Goal: Navigation & Orientation: Find specific page/section

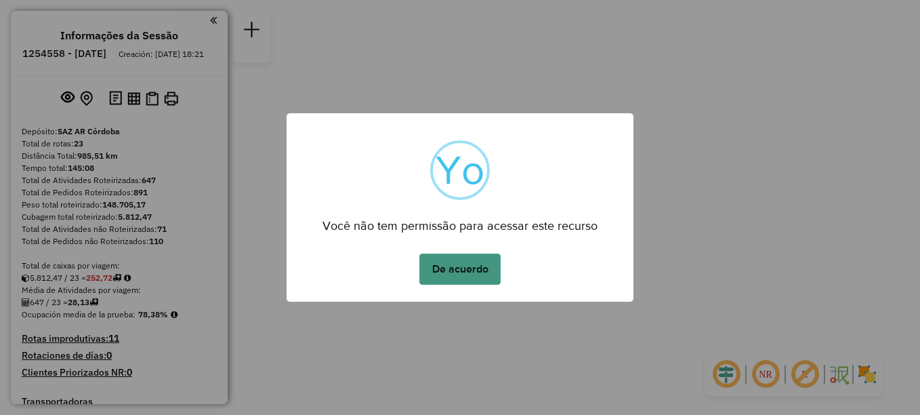
click at [451, 273] on button "De acuerdo" at bounding box center [459, 268] width 81 height 31
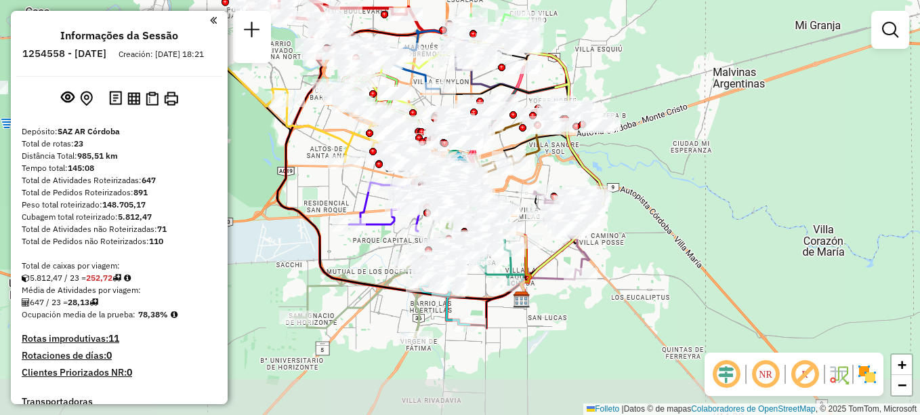
drag, startPoint x: 607, startPoint y: 236, endPoint x: 631, endPoint y: 159, distance: 80.3
click at [631, 159] on div "Janela de atendimento Grade de atendimento Capacidade Transportadoras Veículos …" at bounding box center [460, 207] width 920 height 415
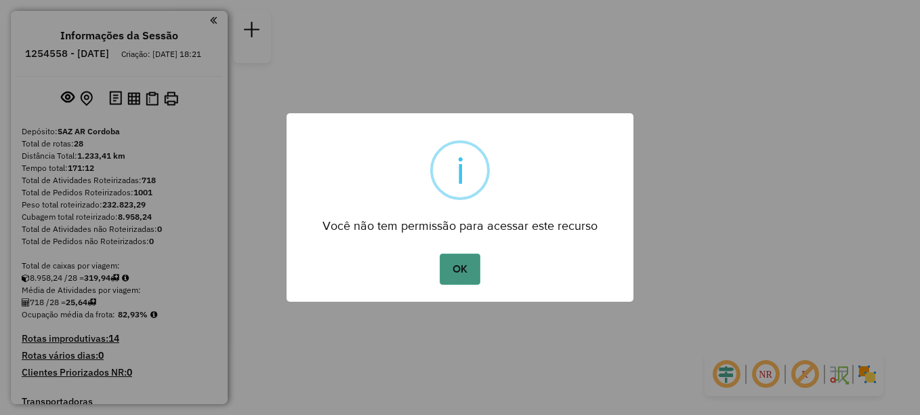
click at [464, 261] on button "OK" at bounding box center [460, 268] width 40 height 31
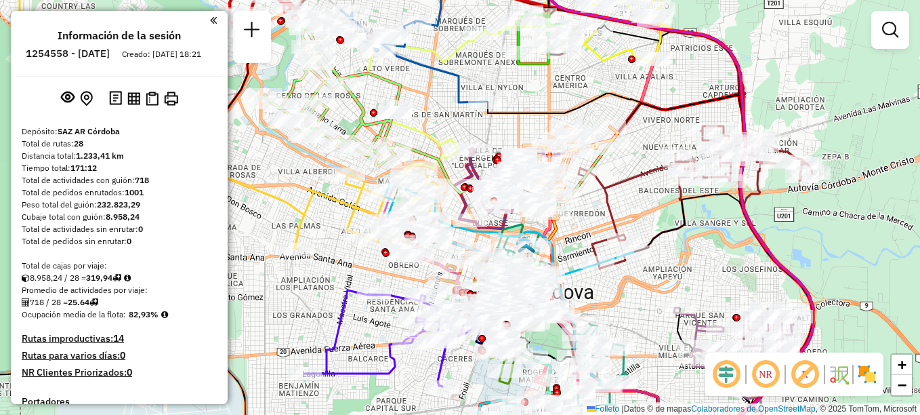
drag, startPoint x: 381, startPoint y: 135, endPoint x: 641, endPoint y: 77, distance: 266.6
click at [400, 79] on icon at bounding box center [332, 86] width 135 height 159
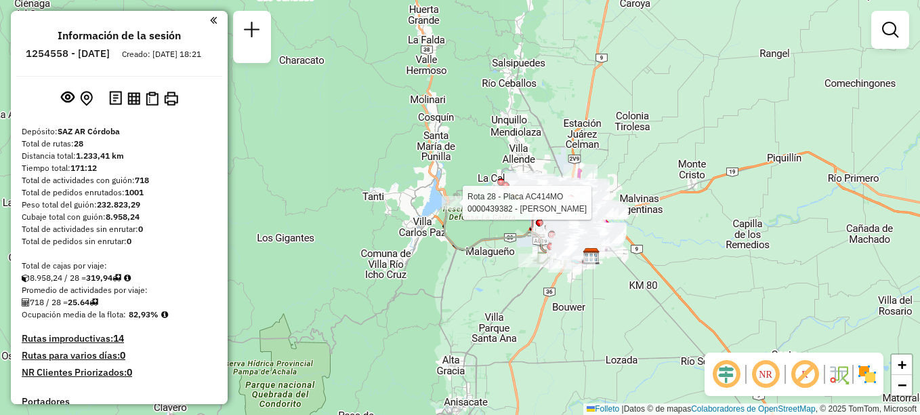
select select "**********"
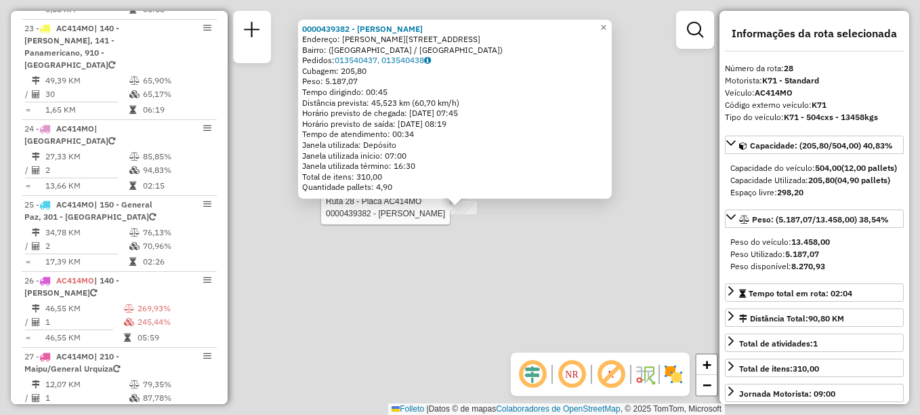
scroll to position [2200, 0]
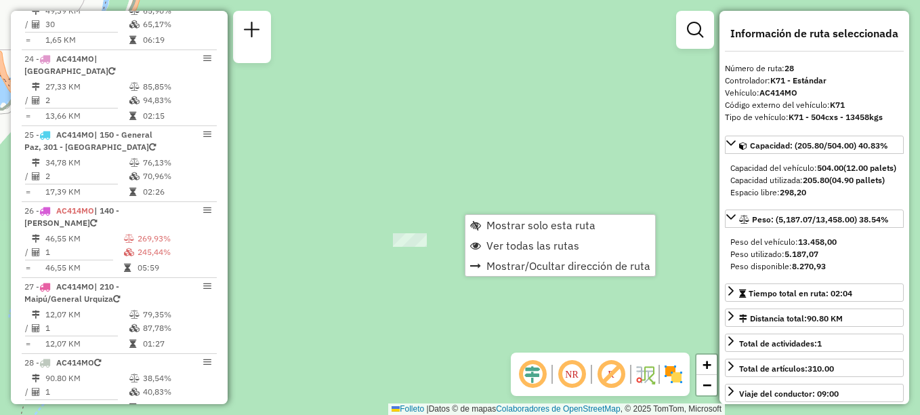
drag, startPoint x: 397, startPoint y: 307, endPoint x: 375, endPoint y: 291, distance: 27.2
click at [394, 306] on div "Janela de atendimento Grade de atendimento Capacidade Transportadoras Veículos …" at bounding box center [460, 207] width 920 height 415
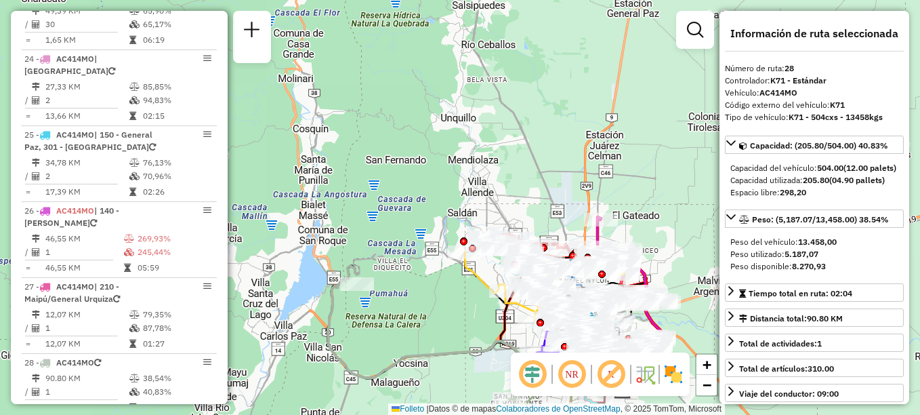
drag, startPoint x: 488, startPoint y: 298, endPoint x: 425, endPoint y: 299, distance: 62.3
click at [465, 299] on icon at bounding box center [517, 287] width 105 height 70
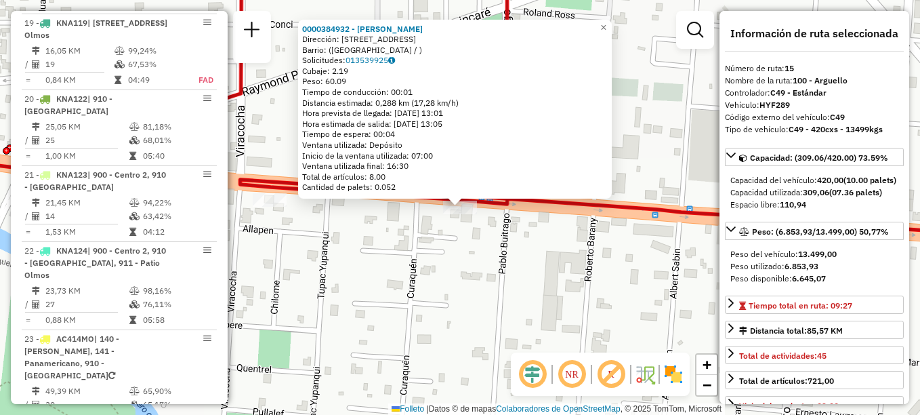
scroll to position [1508, 0]
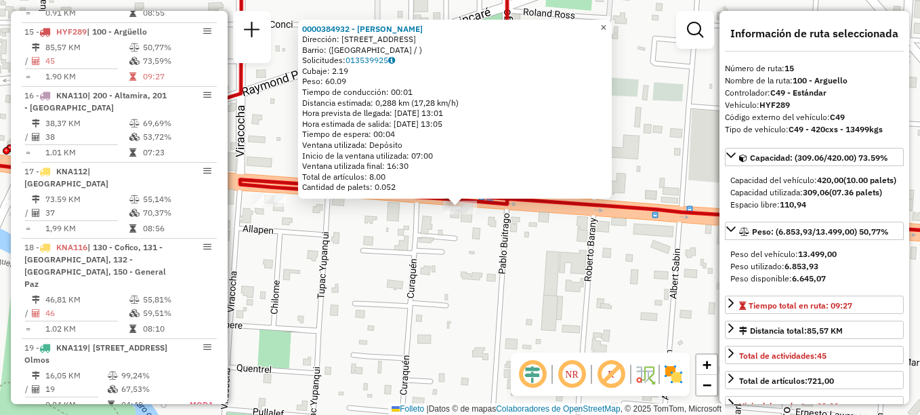
drag, startPoint x: 615, startPoint y: 24, endPoint x: 549, endPoint y: 51, distance: 71.7
click at [606, 24] on span "×" at bounding box center [603, 28] width 6 height 12
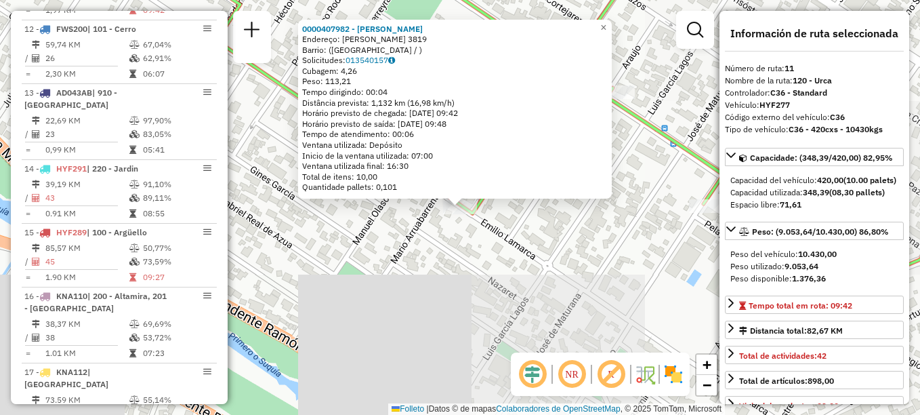
scroll to position [1241, 0]
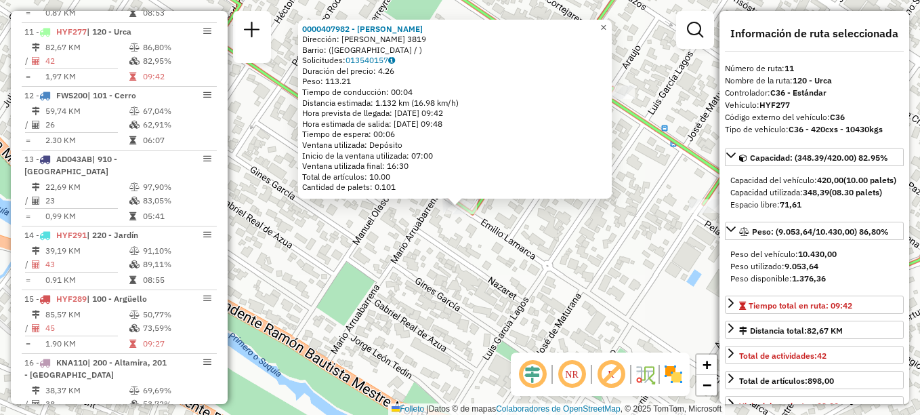
click at [606, 23] on span "×" at bounding box center [603, 28] width 6 height 12
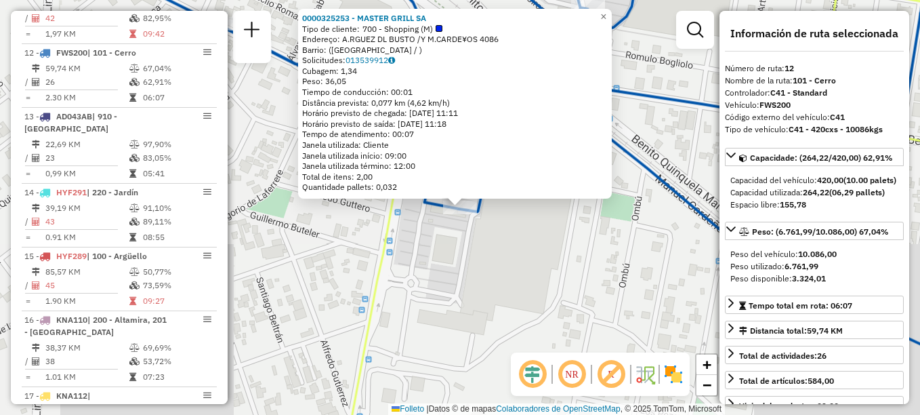
scroll to position [1305, 0]
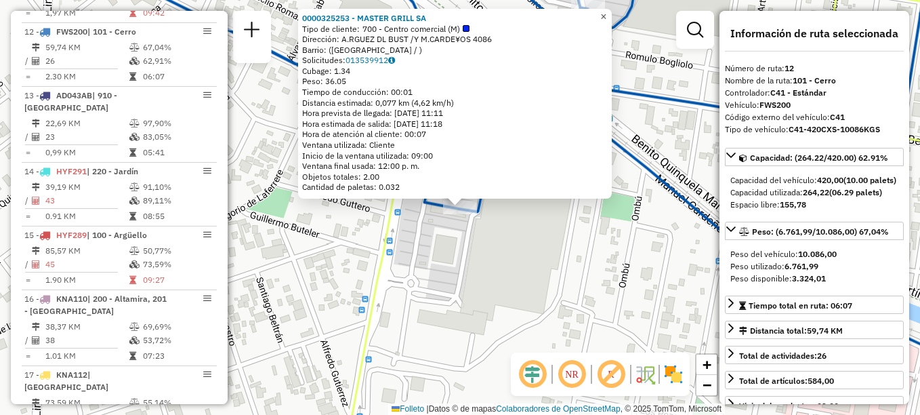
click at [606, 11] on span "×" at bounding box center [603, 17] width 6 height 12
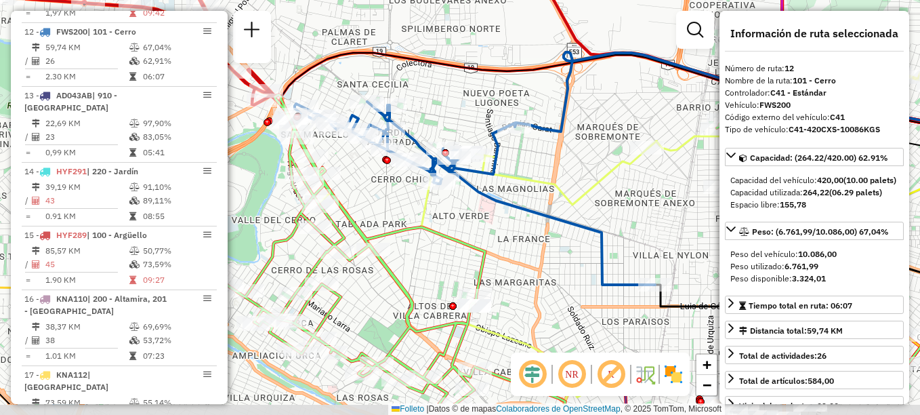
drag, startPoint x: 532, startPoint y: 259, endPoint x: 471, endPoint y: 219, distance: 72.3
click at [471, 219] on div "Janela de atendimento Grade de atendimento Capacidade Transportadoras Veículos …" at bounding box center [460, 207] width 920 height 415
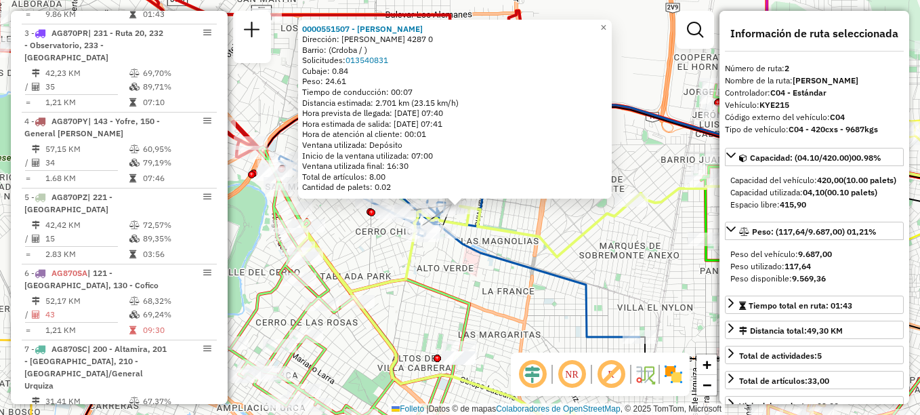
scroll to position [546, 0]
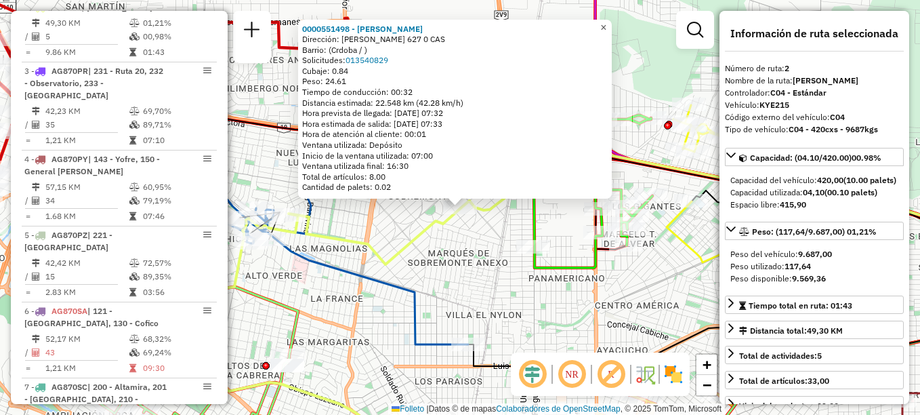
click at [606, 22] on span "×" at bounding box center [603, 28] width 6 height 12
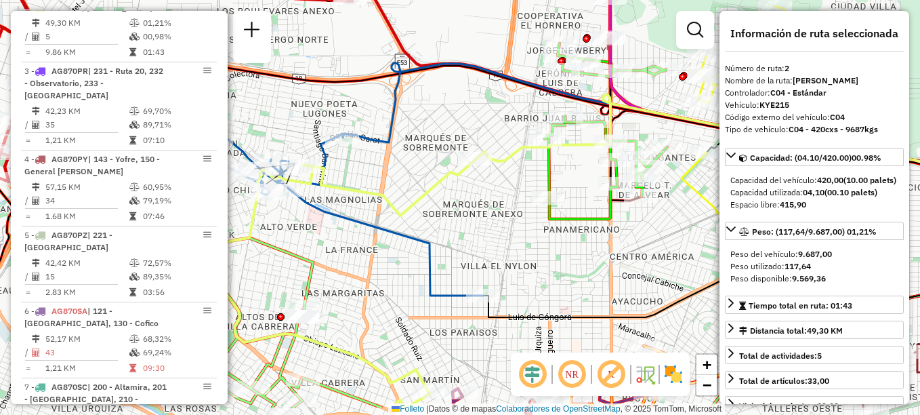
drag, startPoint x: 440, startPoint y: 278, endPoint x: 457, endPoint y: 227, distance: 54.2
click at [457, 227] on div "Janela de atendimento Grade de atendimento Capacidade Transportadoras Veículos …" at bounding box center [460, 207] width 920 height 415
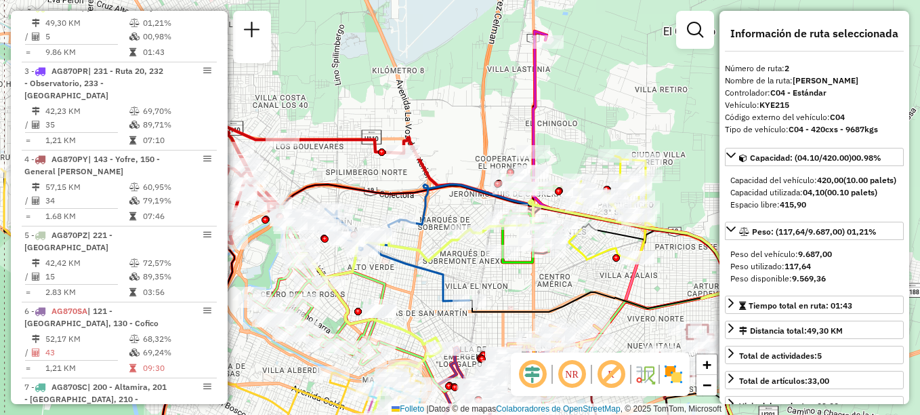
drag, startPoint x: 455, startPoint y: 231, endPoint x: 436, endPoint y: 207, distance: 29.9
click at [455, 252] on div "Janela de atendimento Grade de atendimento Capacidade Transportadoras Veículos …" at bounding box center [460, 207] width 920 height 415
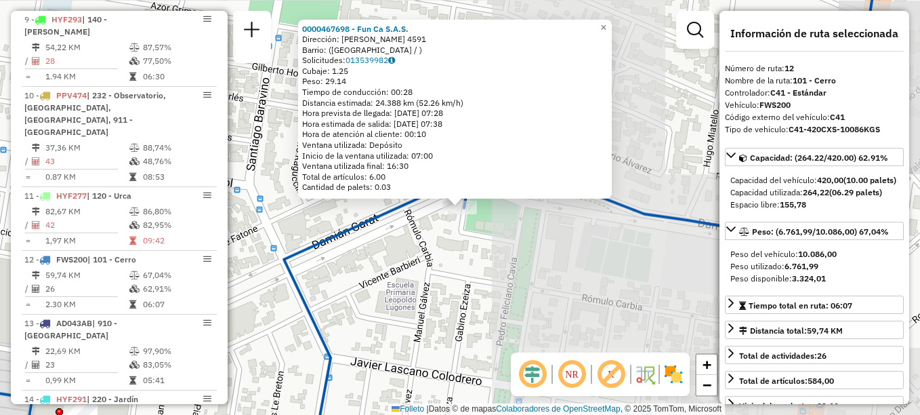
scroll to position [1305, 0]
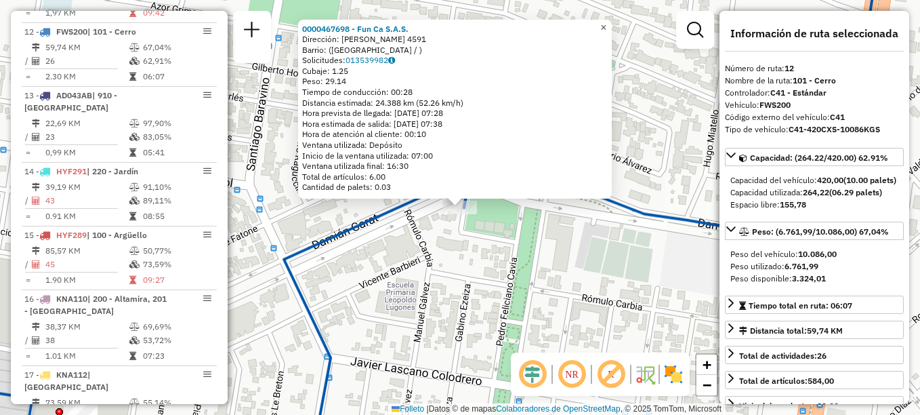
click at [606, 22] on span "×" at bounding box center [603, 28] width 6 height 12
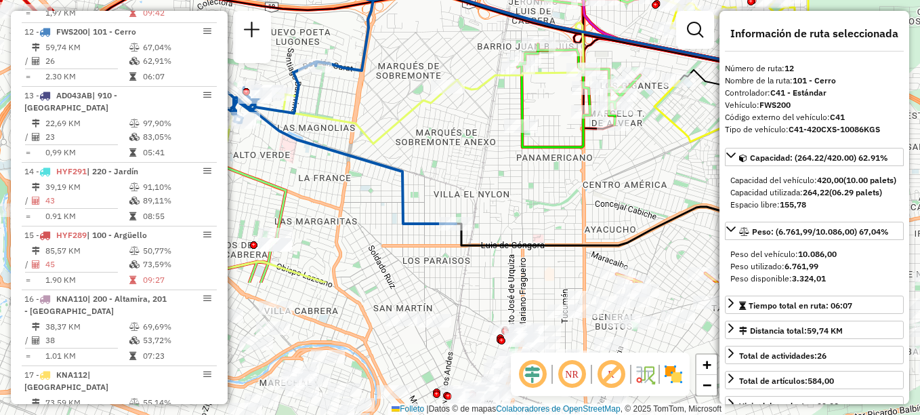
drag, startPoint x: 524, startPoint y: 272, endPoint x: 388, endPoint y: 129, distance: 197.4
click at [386, 100] on div "Janela de atendimento Grade de atendimento Capacidade Transportadoras Veículos …" at bounding box center [460, 207] width 920 height 415
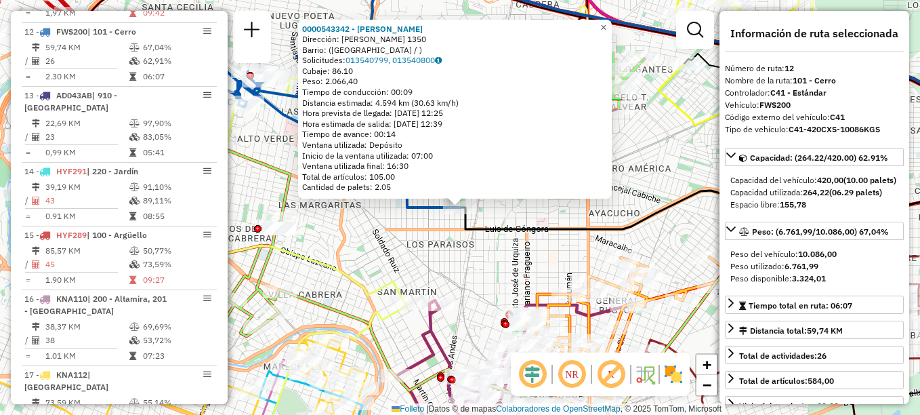
click at [606, 22] on span "×" at bounding box center [603, 28] width 6 height 12
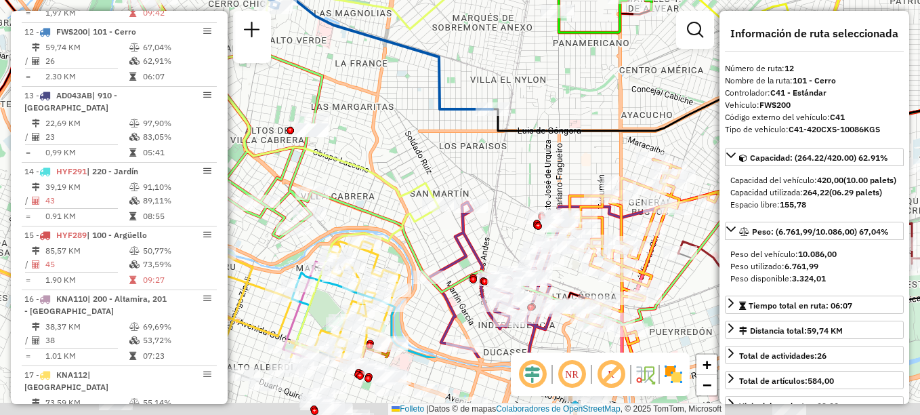
drag, startPoint x: 445, startPoint y: 277, endPoint x: 478, endPoint y: 179, distance: 103.7
click at [478, 179] on div "Janela de atendimento Grade de atendimento Capacidade Transportadoras Veículos …" at bounding box center [460, 207] width 920 height 415
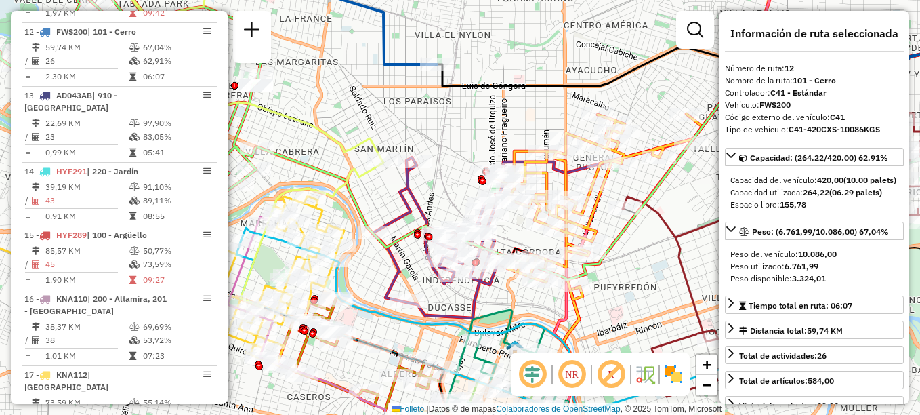
drag, startPoint x: 506, startPoint y: 236, endPoint x: 333, endPoint y: 131, distance: 201.8
click at [333, 131] on icon at bounding box center [263, 117] width 334 height 379
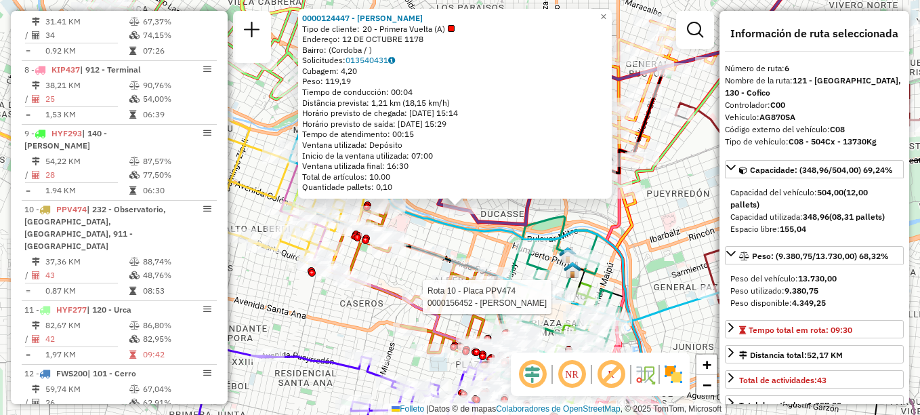
scroll to position [850, 0]
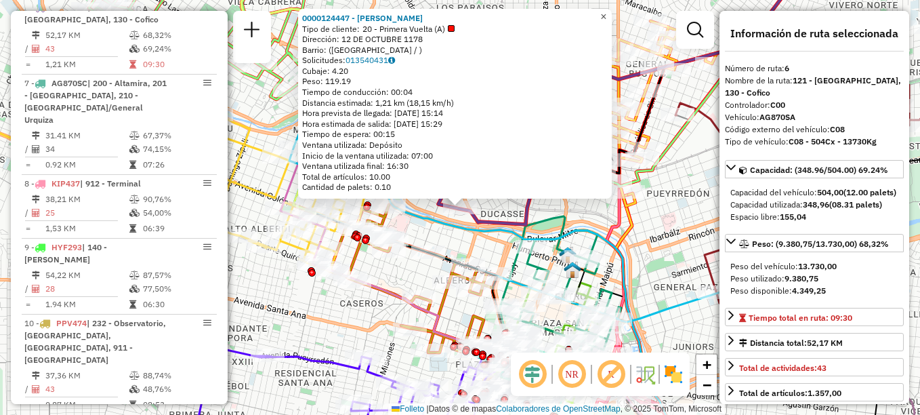
click at [612, 16] on link "×" at bounding box center [603, 17] width 16 height 16
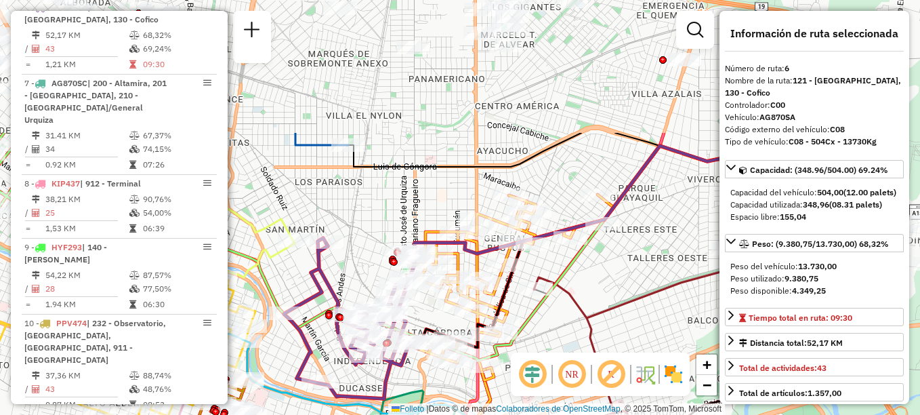
drag, startPoint x: 482, startPoint y: 192, endPoint x: 341, endPoint y: 366, distance: 224.4
click at [341, 366] on div "Janela de atendimento Grade de atendimento Capacidade Transportadoras Veículos …" at bounding box center [460, 207] width 920 height 415
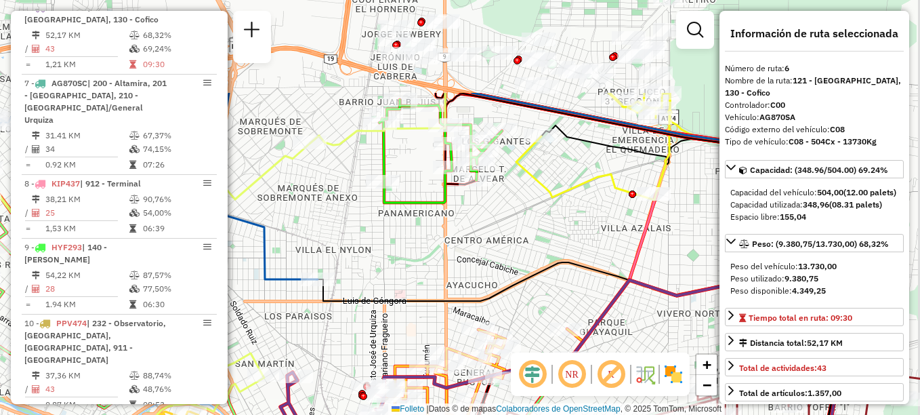
drag, startPoint x: 424, startPoint y: 142, endPoint x: 385, endPoint y: 291, distance: 153.3
click at [385, 291] on div "Janela de atendimento Grade de atendimento Capacidade Transportadoras Veículos …" at bounding box center [460, 207] width 920 height 415
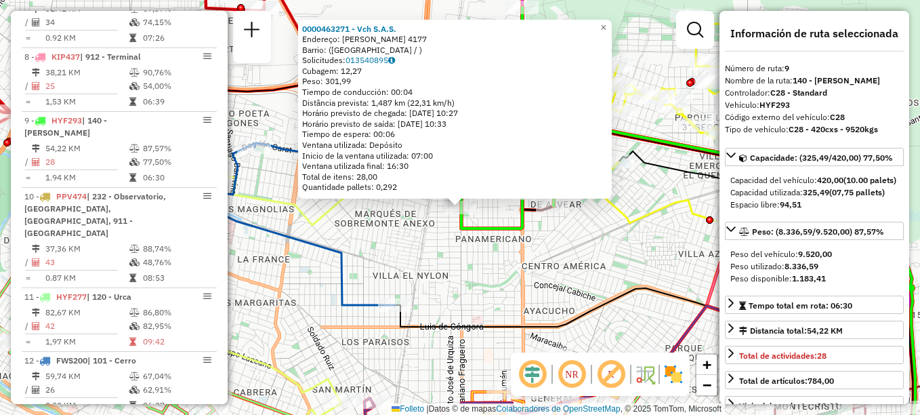
scroll to position [1077, 0]
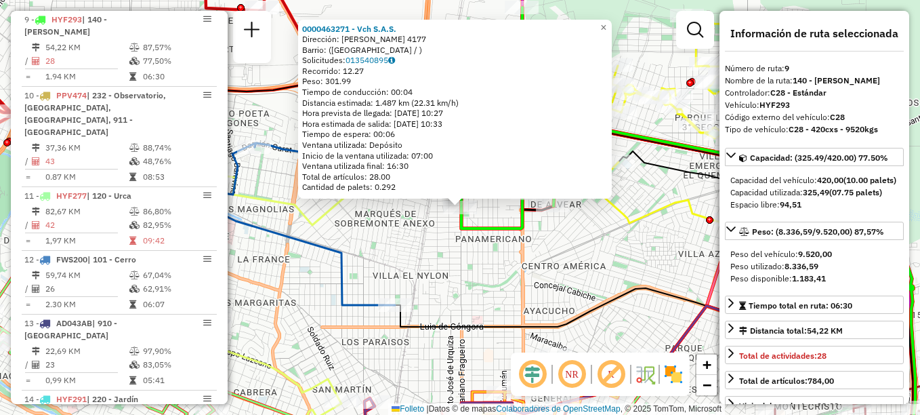
click at [520, 271] on div "Ruta 9 - Placa HYF293 0000463271 - Vch S.A.S. 0000463271 - Vch S.A.S. Dirección…" at bounding box center [460, 207] width 920 height 415
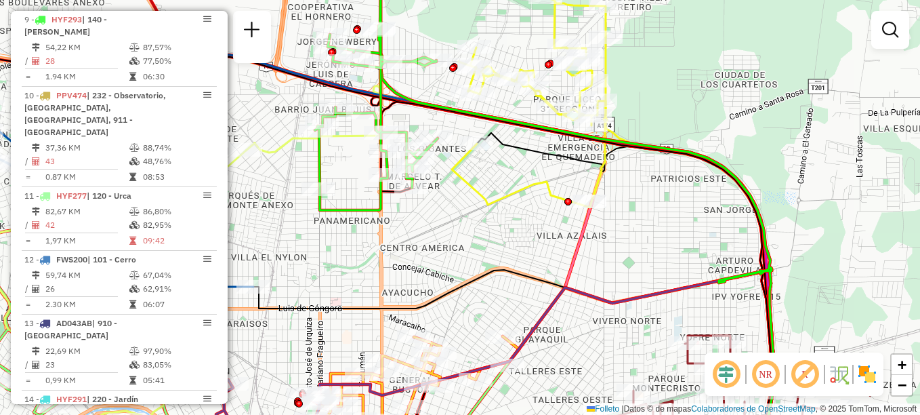
drag, startPoint x: 571, startPoint y: 247, endPoint x: 416, endPoint y: 226, distance: 156.6
click at [416, 227] on div "Janela de atendimento Grade de atendimento Capacidade Transportadoras Veículos …" at bounding box center [460, 207] width 920 height 415
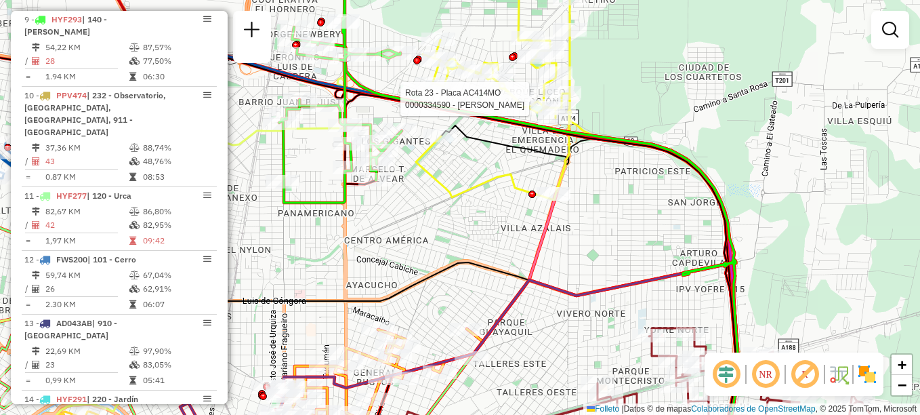
select select "**********"
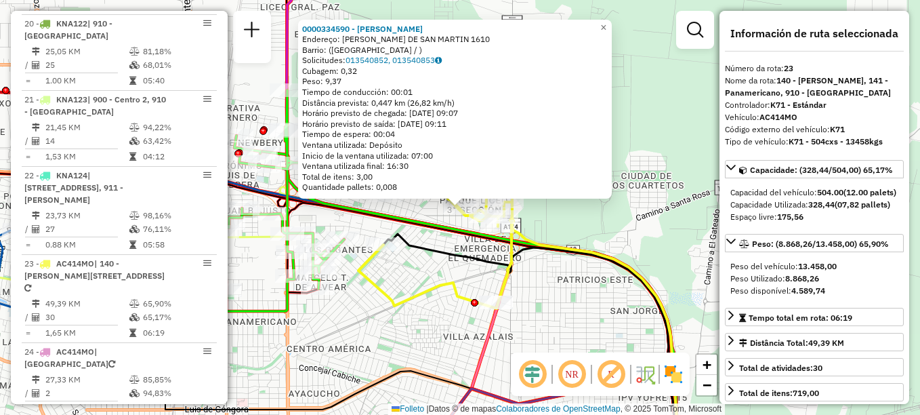
scroll to position [2115, 0]
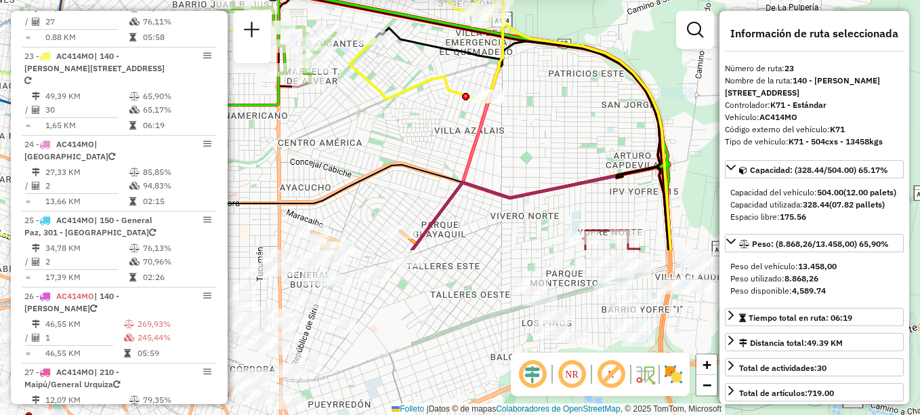
drag, startPoint x: 587, startPoint y: 281, endPoint x: 597, endPoint y: -19, distance: 300.3
click at [597, 0] on html "Aguarde... Pop-up bloqueado! Seu navegador bloqueou automáticamente a abertura …" at bounding box center [460, 207] width 920 height 415
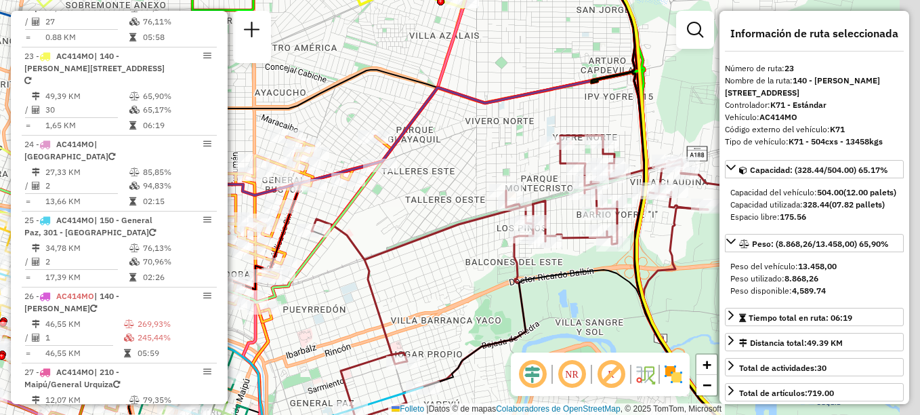
drag, startPoint x: 581, startPoint y: 96, endPoint x: 478, endPoint y: 77, distance: 104.7
click at [478, 77] on icon at bounding box center [477, 262] width 570 height 388
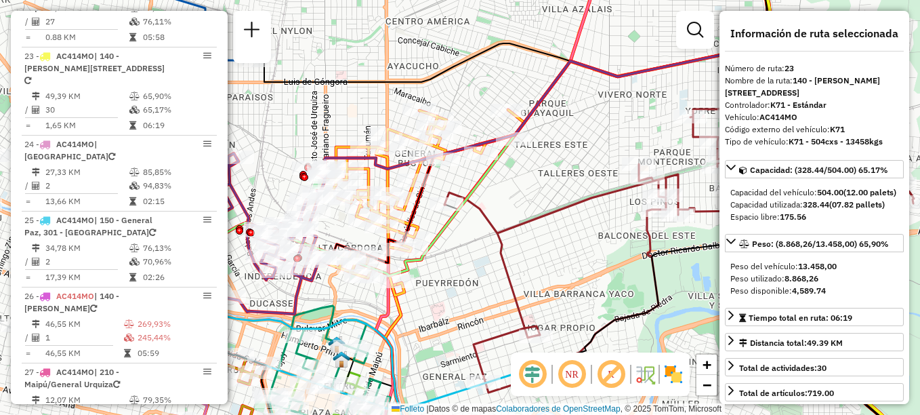
drag, startPoint x: 398, startPoint y: 207, endPoint x: 595, endPoint y: 220, distance: 196.9
click at [595, 220] on div "0000334590 - Almada Gloria Dirección: [PERSON_NAME][STREET_ADDRESS] Solicitudes…" at bounding box center [460, 207] width 920 height 415
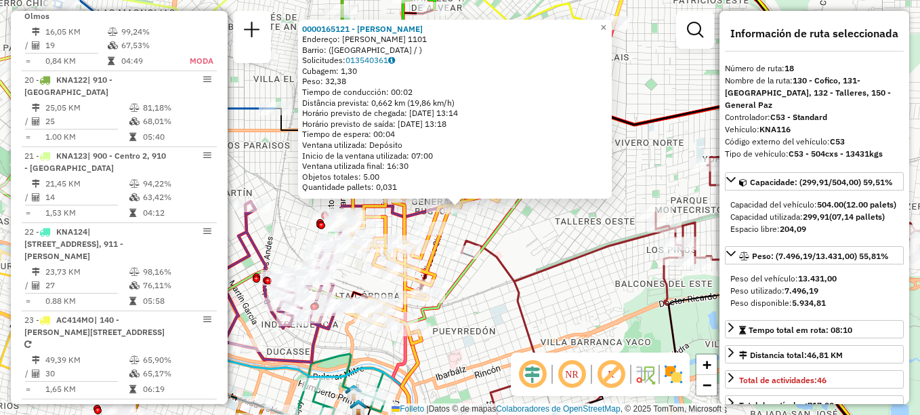
scroll to position [1711, 0]
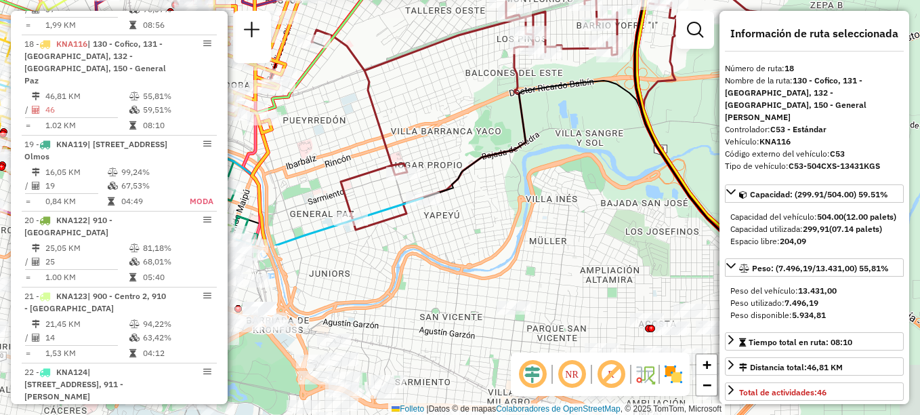
drag, startPoint x: 516, startPoint y: 285, endPoint x: 367, endPoint y: 75, distance: 257.1
click at [367, 75] on icon at bounding box center [546, 87] width 469 height 283
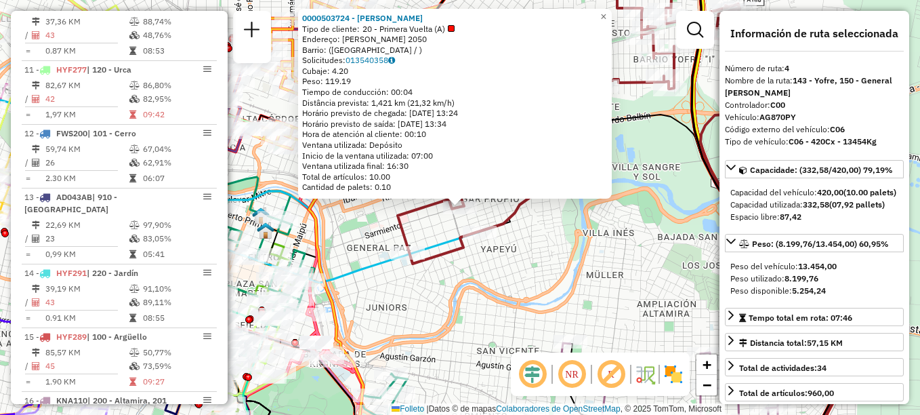
scroll to position [698, 0]
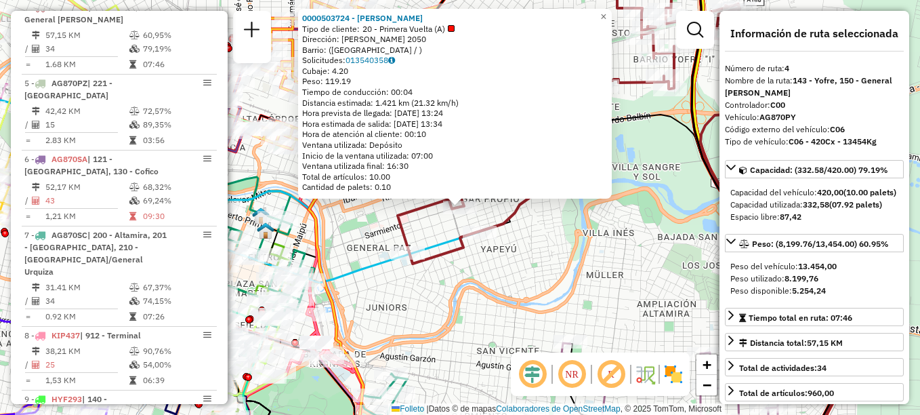
click at [443, 299] on div "Ruta 4 - Placa AG870PY 0000503724 - [PERSON_NAME] 0000503724 - [PERSON_NAME] Ti…" at bounding box center [460, 207] width 920 height 415
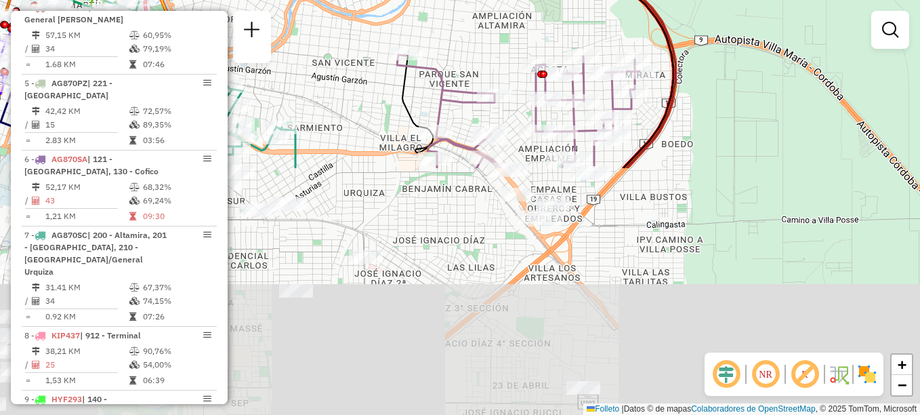
drag, startPoint x: 610, startPoint y: 269, endPoint x: 447, endPoint y: -14, distance: 326.3
click at [447, 0] on html "Aguarde... Pop-up bloqueado! Seu navegador bloqueou automáticamente a abertura …" at bounding box center [460, 207] width 920 height 415
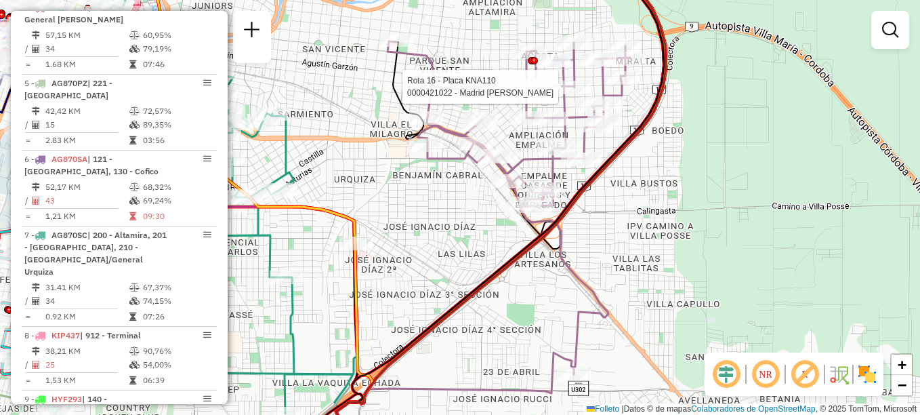
select select "**********"
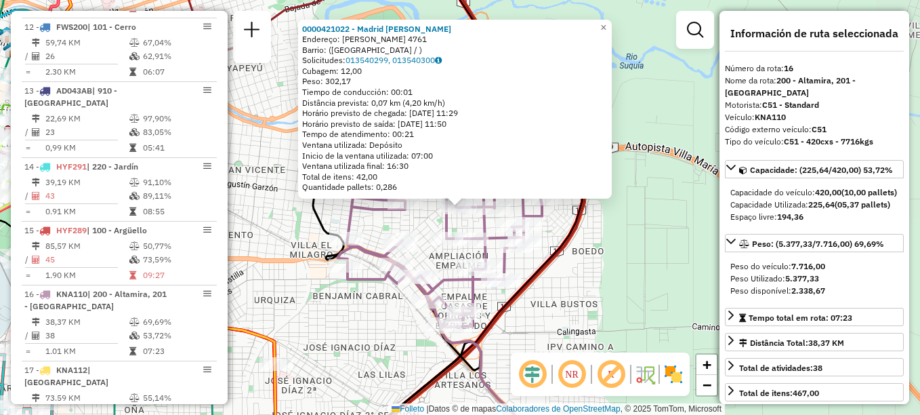
scroll to position [1572, 0]
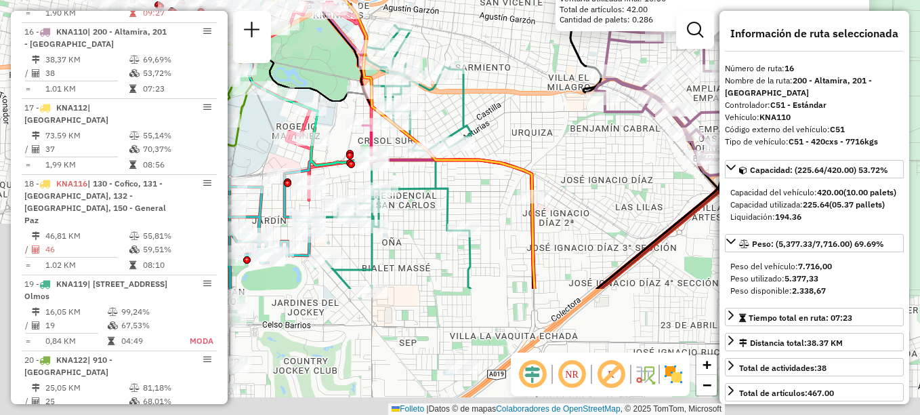
click at [711, 153] on div at bounding box center [713, 159] width 34 height 14
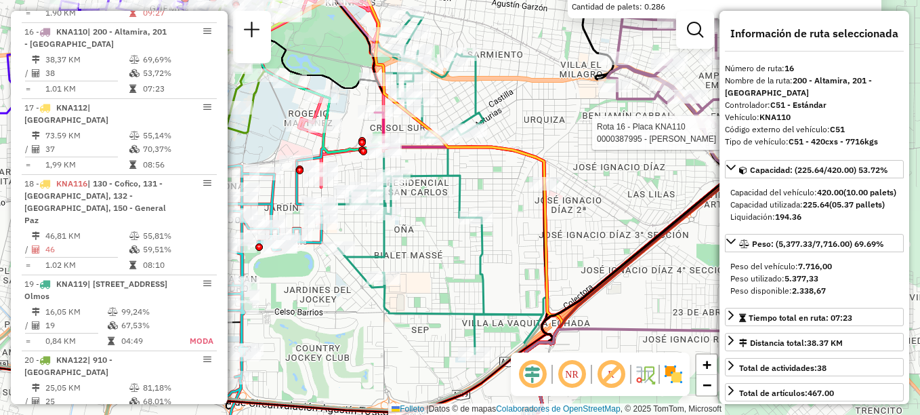
click at [667, 257] on div "Rota 16 - Placa KNA110 0000387995 - Peralta [PERSON_NAME] 0000421022 - [GEOGRAP…" at bounding box center [460, 207] width 920 height 415
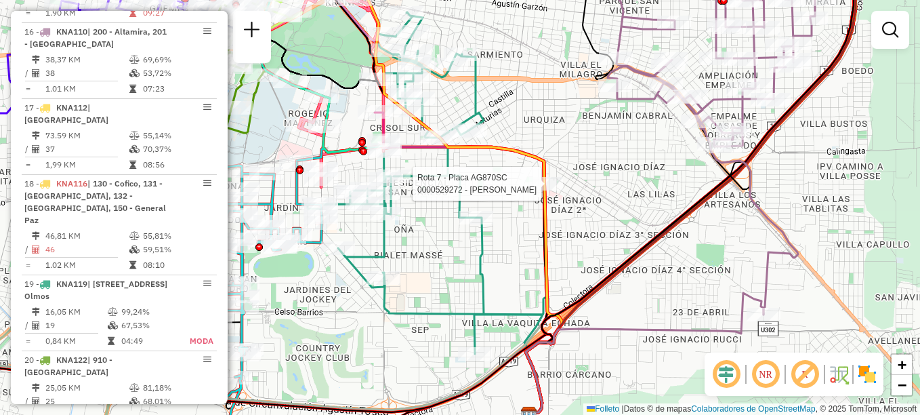
select select "**********"
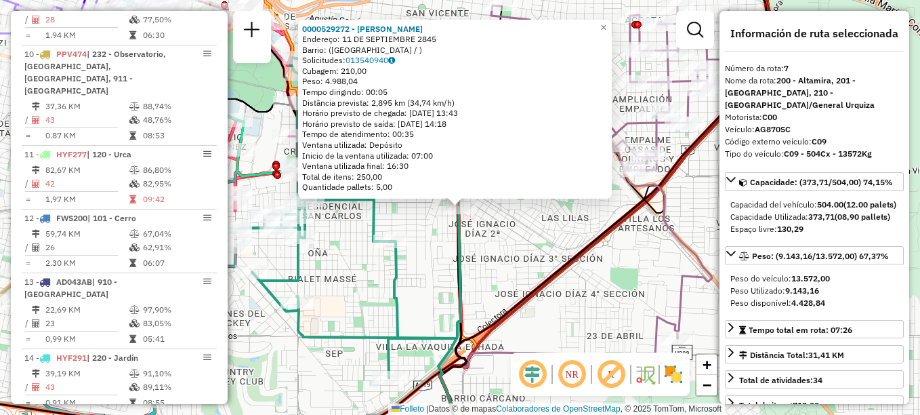
scroll to position [925, 0]
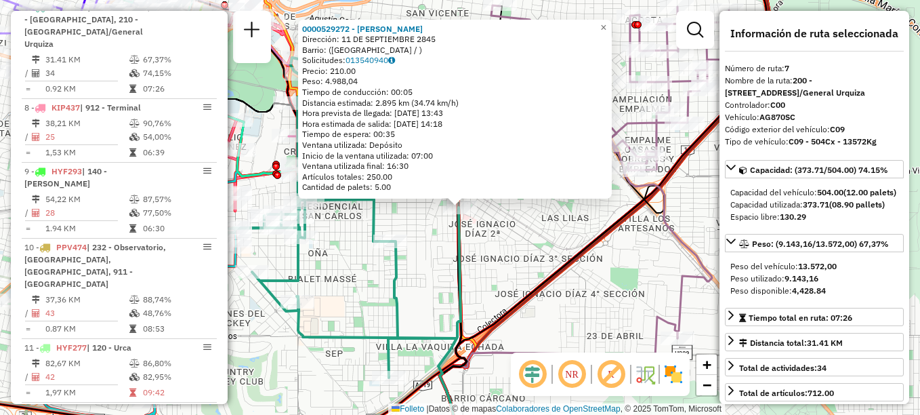
click at [440, 277] on div "Ruta 7 - Placa AG870SC 0000529272 - [PERSON_NAME] 0000529272 - [PERSON_NAME] Di…" at bounding box center [460, 207] width 920 height 415
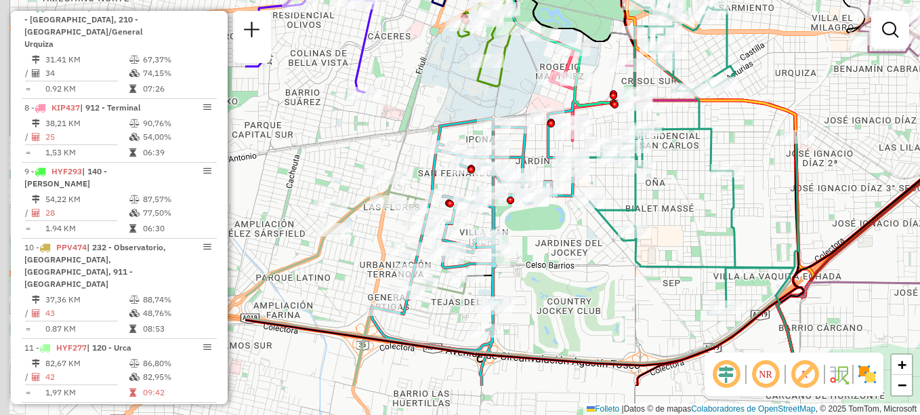
drag, startPoint x: 429, startPoint y: 285, endPoint x: 817, endPoint y: 196, distance: 397.7
click at [817, 196] on div "Janela de atendimento Grade de atendimento Capacidade Transportadoras Veículos …" at bounding box center [460, 207] width 920 height 415
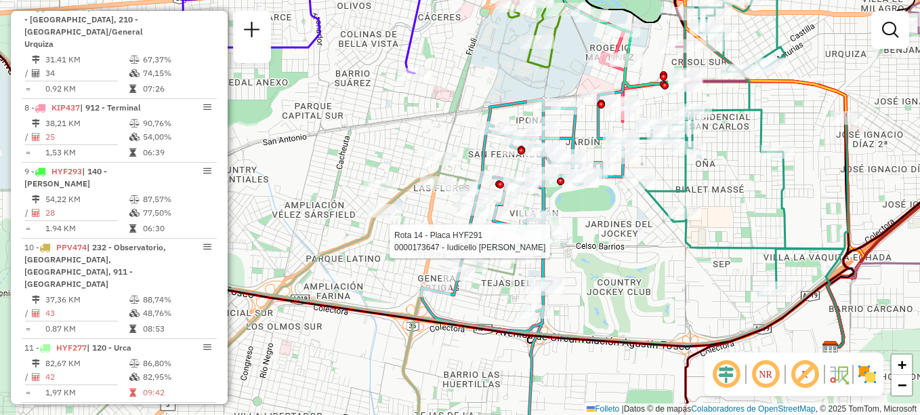
select select "**********"
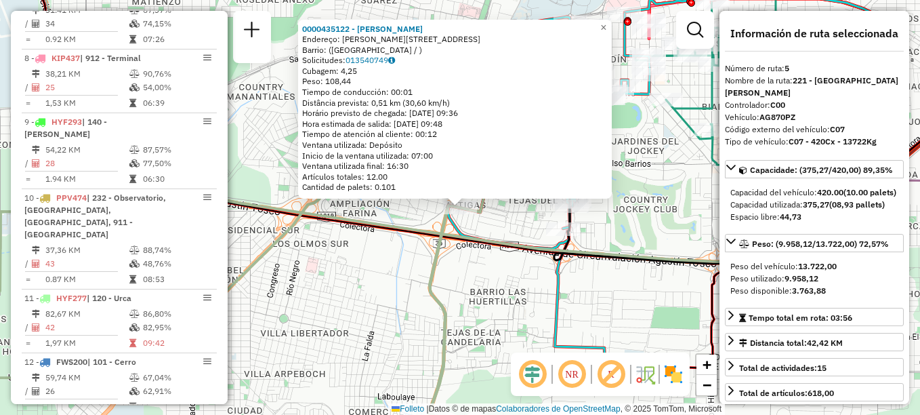
scroll to position [774, 0]
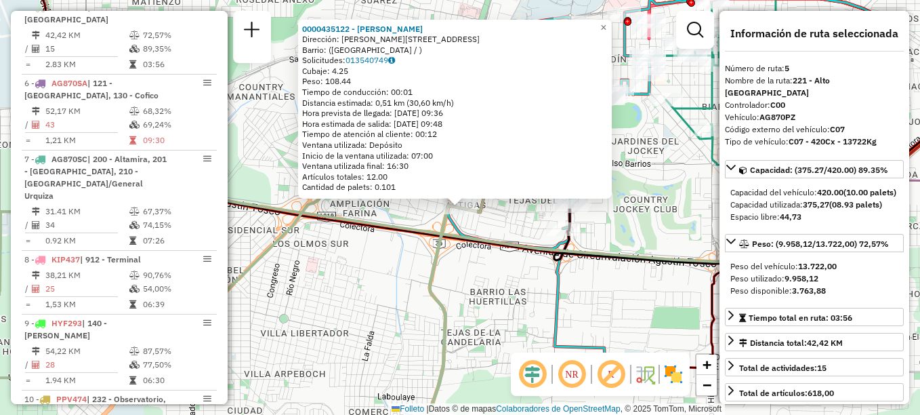
click at [466, 268] on div "Ruta 5 - Placa AG870PZ 0000435122 - [PERSON_NAME] 0000435122 - [PERSON_NAME] Di…" at bounding box center [460, 207] width 920 height 415
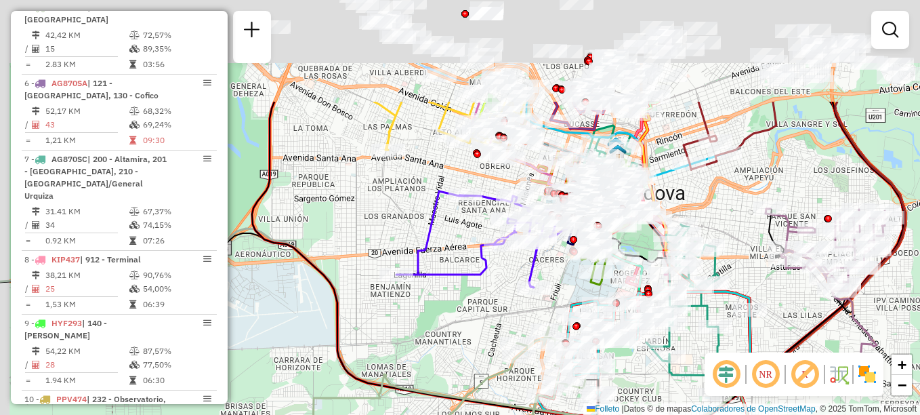
drag, startPoint x: 419, startPoint y: 356, endPoint x: 457, endPoint y: 432, distance: 85.4
click at [457, 414] on html "Aguarde... Pop-up bloqueado! Seu navegador bloqueou automáticamente a abertura …" at bounding box center [460, 207] width 920 height 415
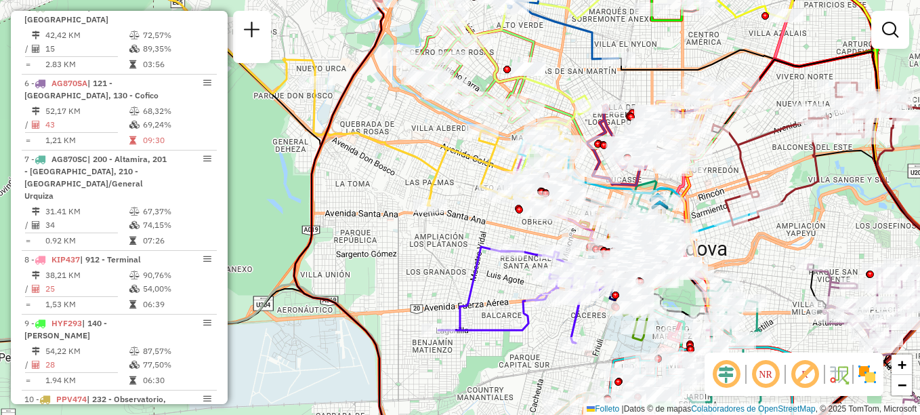
drag, startPoint x: 358, startPoint y: 274, endPoint x: 387, endPoint y: 299, distance: 38.9
click at [387, 299] on div "Janela de atendimento Grade de atendimento Capacidade Transportadoras Veículos …" at bounding box center [460, 207] width 920 height 415
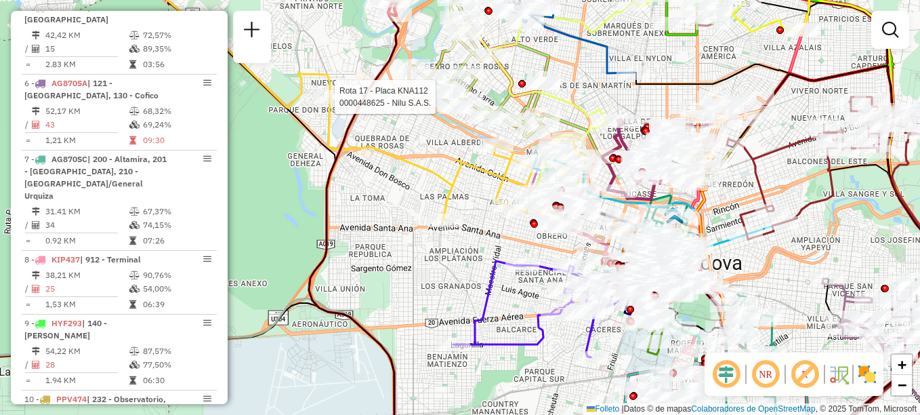
select select "**********"
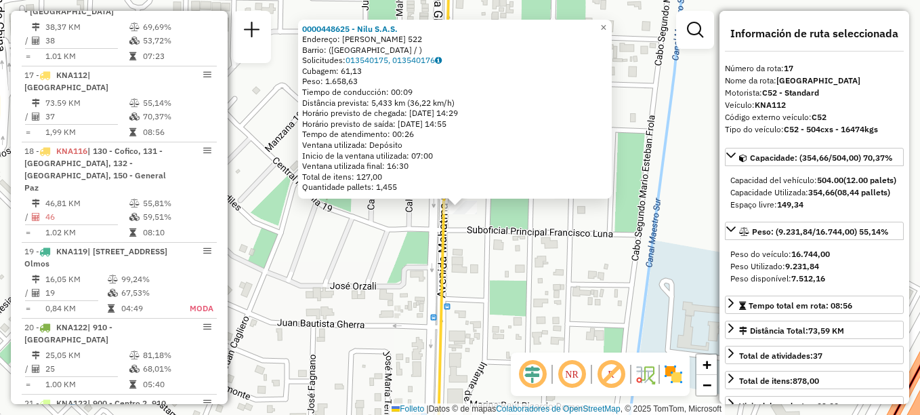
scroll to position [1648, 0]
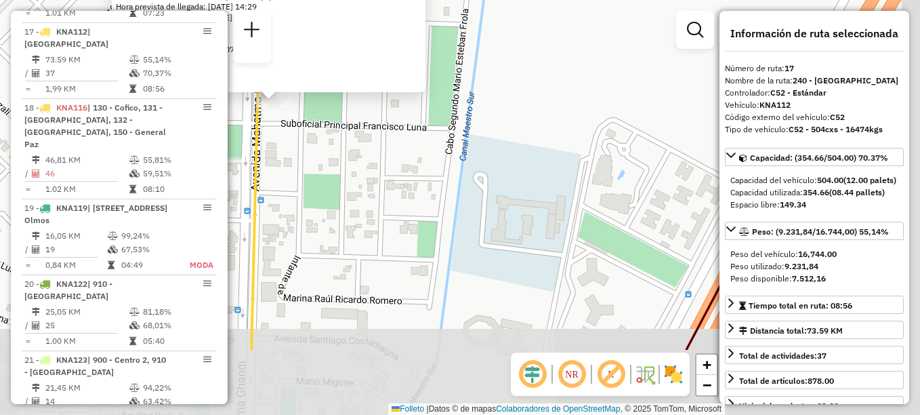
drag, startPoint x: 588, startPoint y: 284, endPoint x: 364, endPoint y: 158, distance: 257.2
click at [378, 165] on div "0000448625 - Nilu S.A.S. Dirección: MAHATMA [STREET_ADDRESS] Solicitudes: 01354…" at bounding box center [460, 207] width 920 height 415
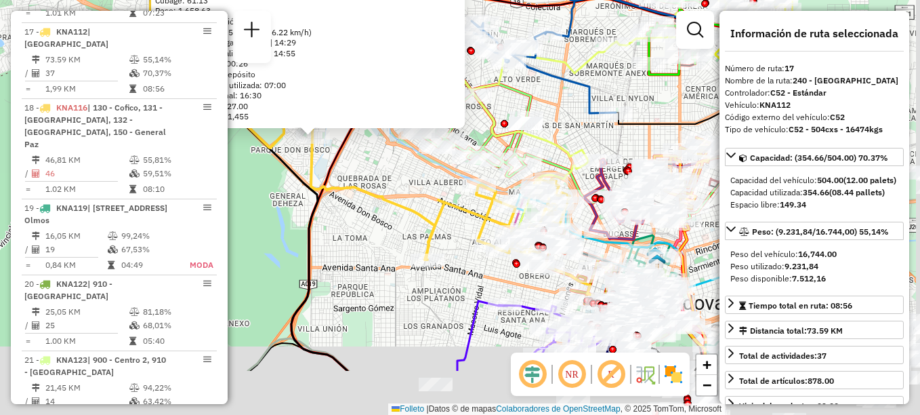
drag, startPoint x: 394, startPoint y: 224, endPoint x: 253, endPoint y: 104, distance: 184.5
click at [259, 108] on icon at bounding box center [359, 122] width 422 height 282
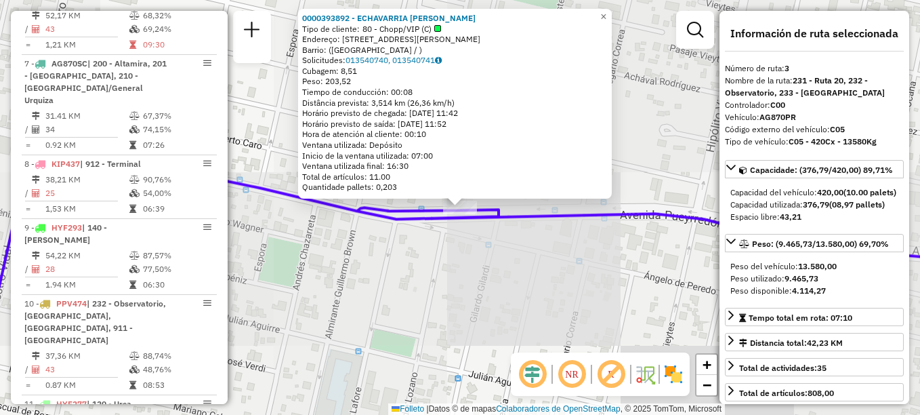
scroll to position [610, 0]
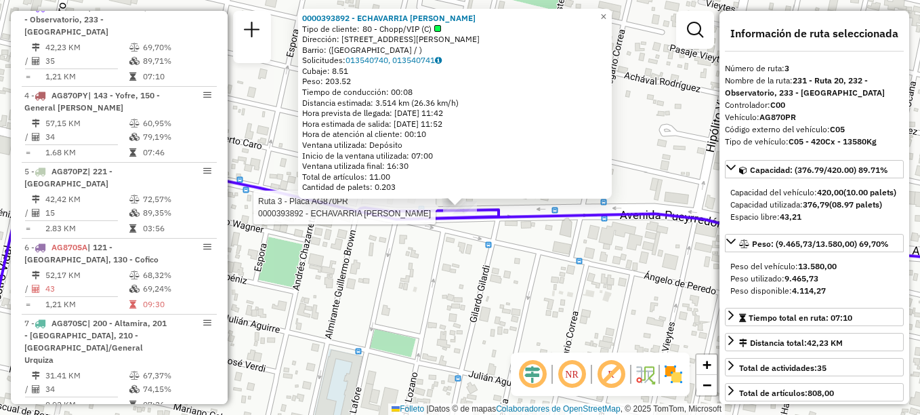
click at [526, 307] on div "Ruta 3 - Placa AG870PR 0000393892 - ECHAVARRIA NATALIA DE LOURDES 0000393892 - …" at bounding box center [460, 207] width 920 height 415
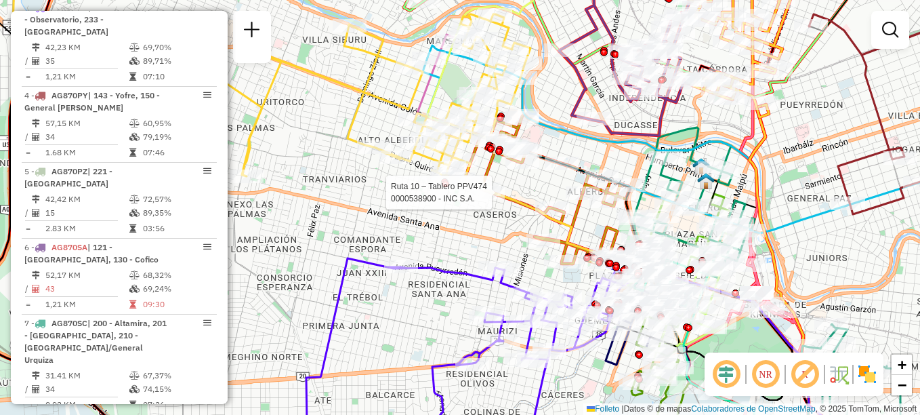
select select "**********"
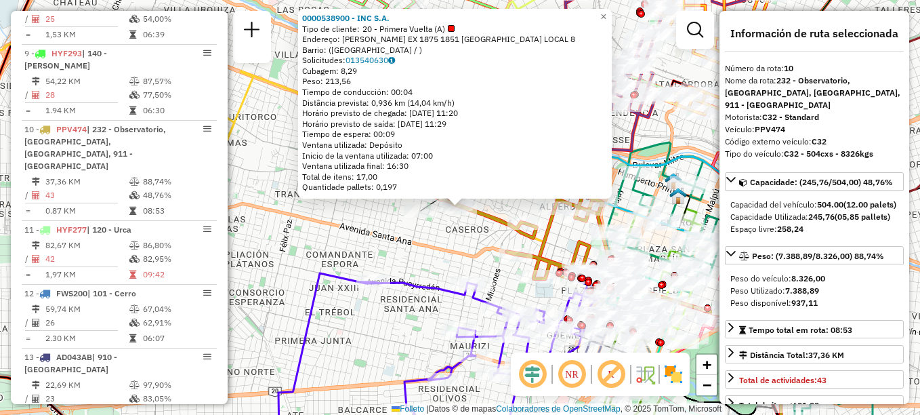
scroll to position [1153, 0]
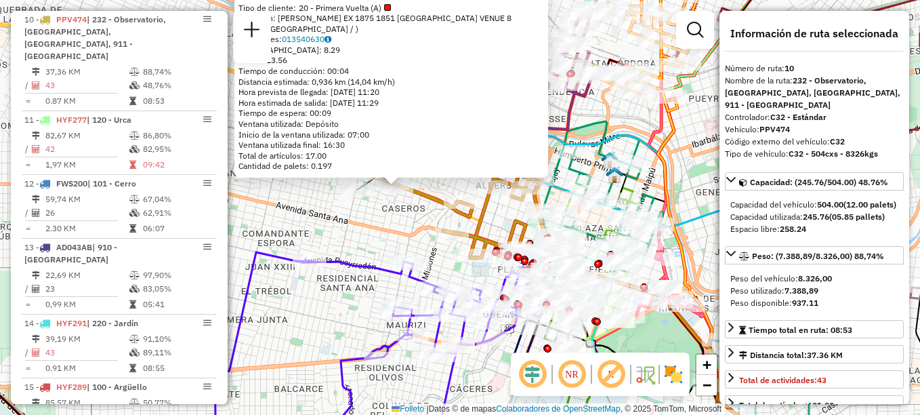
drag, startPoint x: 474, startPoint y: 247, endPoint x: 410, endPoint y: 226, distance: 67.1
click at [410, 226] on div "0000538900 - INC S.A. Tipo de cliente: 20 - Primera Vuelta (A) Dirección: [PERS…" at bounding box center [460, 207] width 920 height 415
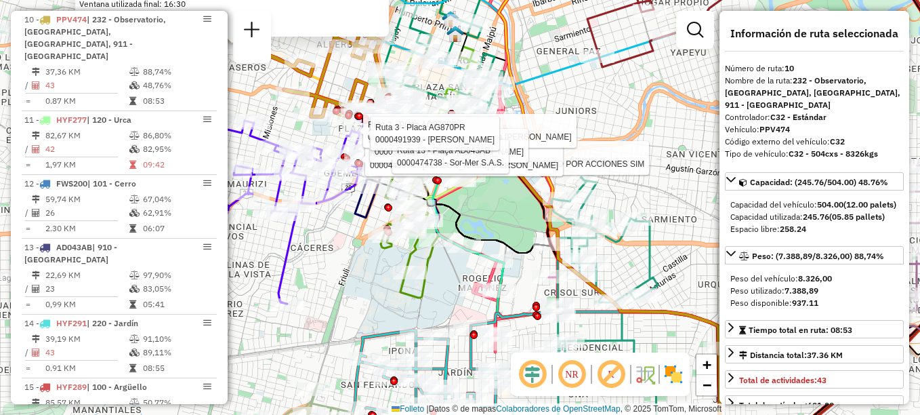
click at [319, 267] on div "Ruta 13 - Plaça AD043AB 0000471885 - LA SALITA DE GÜEMES SOCIEDAD POR ACCIONES …" at bounding box center [460, 207] width 920 height 415
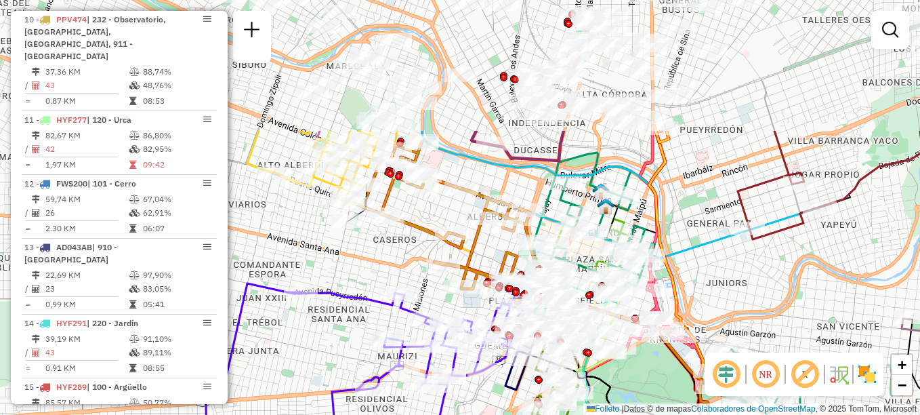
drag, startPoint x: 348, startPoint y: 287, endPoint x: 467, endPoint y: 429, distance: 186.6
click at [467, 414] on html "Aguarde... Pop-up bloqueado! Seu navegador bloqueou automáticamente a abertura …" at bounding box center [460, 207] width 920 height 415
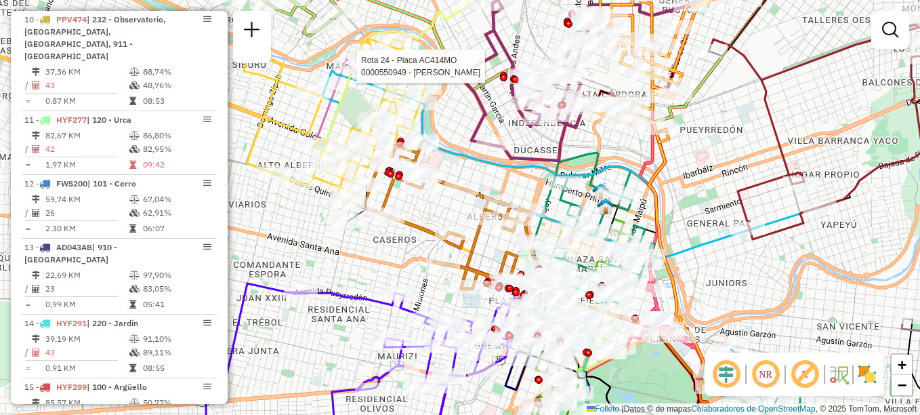
select select "**********"
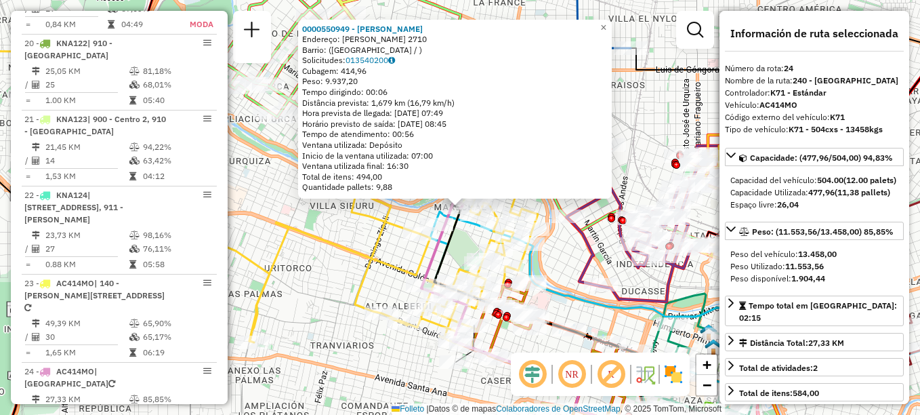
scroll to position [2200, 0]
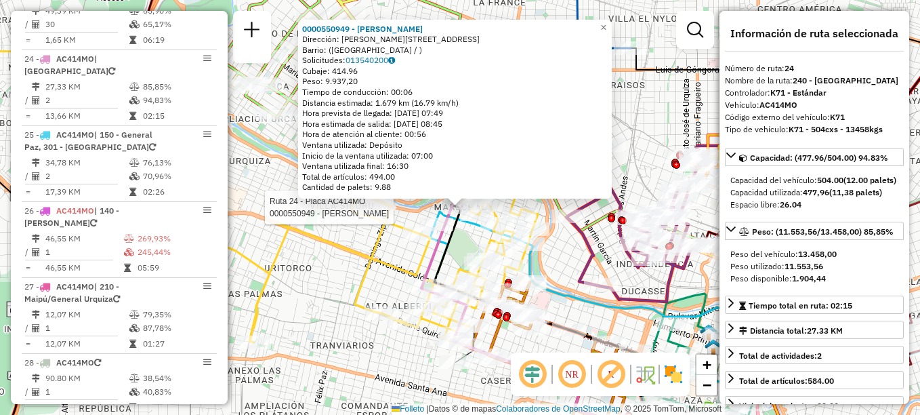
click at [390, 259] on icon at bounding box center [223, 199] width 630 height 302
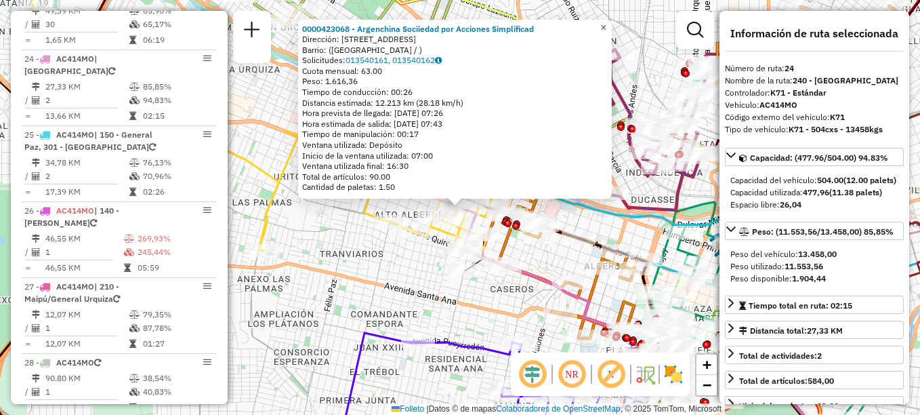
click at [606, 24] on span "×" at bounding box center [603, 28] width 6 height 12
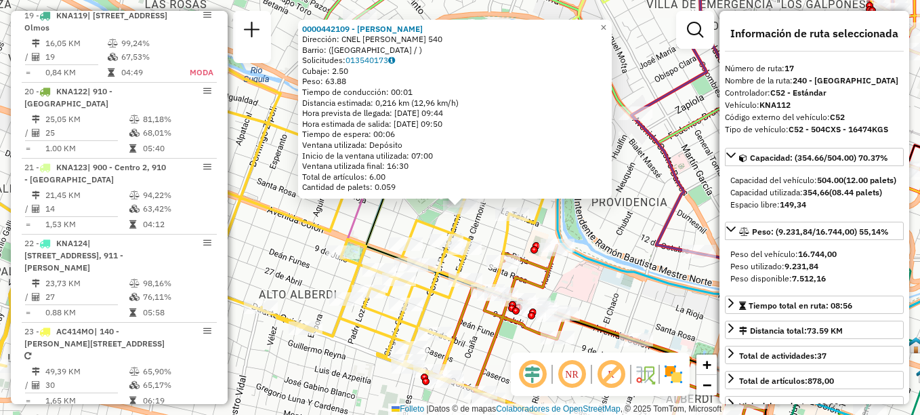
scroll to position [1648, 0]
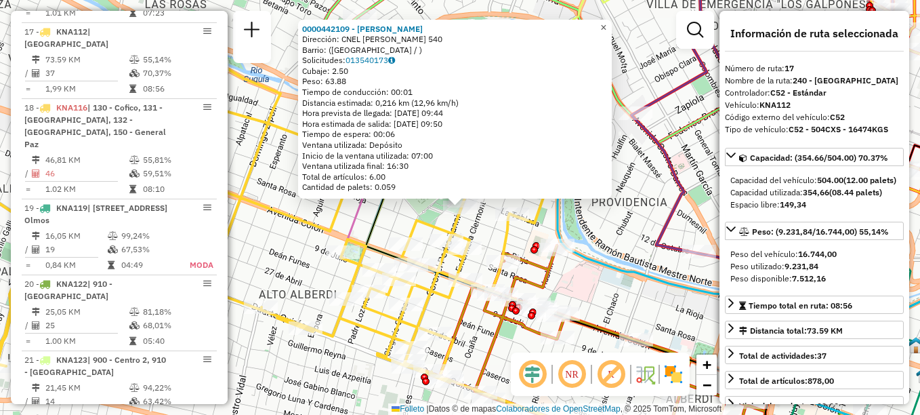
click at [608, 22] on link "×" at bounding box center [603, 28] width 16 height 16
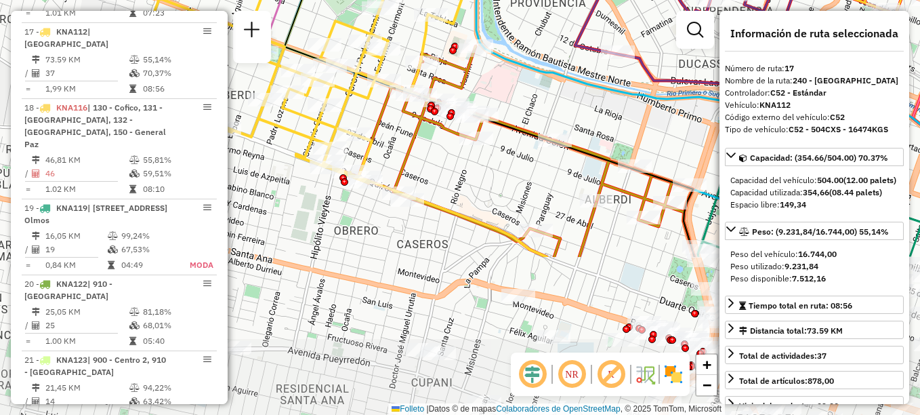
drag, startPoint x: 626, startPoint y: 283, endPoint x: 547, endPoint y: 85, distance: 213.7
click at [547, 85] on div "Janela de atendimento Grade de atendimento Capacidade Transportadoras Veículos …" at bounding box center [460, 207] width 920 height 415
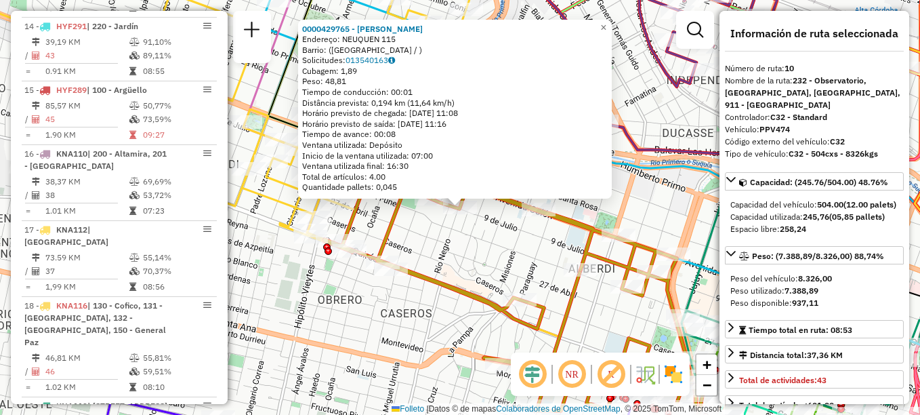
scroll to position [1153, 0]
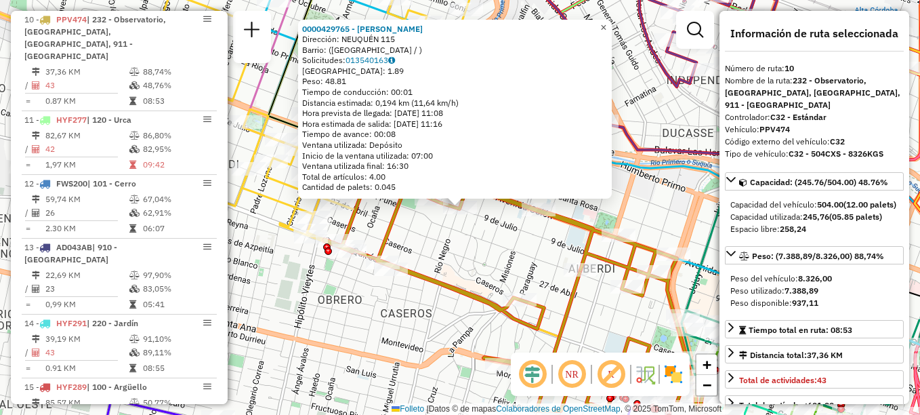
click at [606, 24] on span "×" at bounding box center [603, 28] width 6 height 12
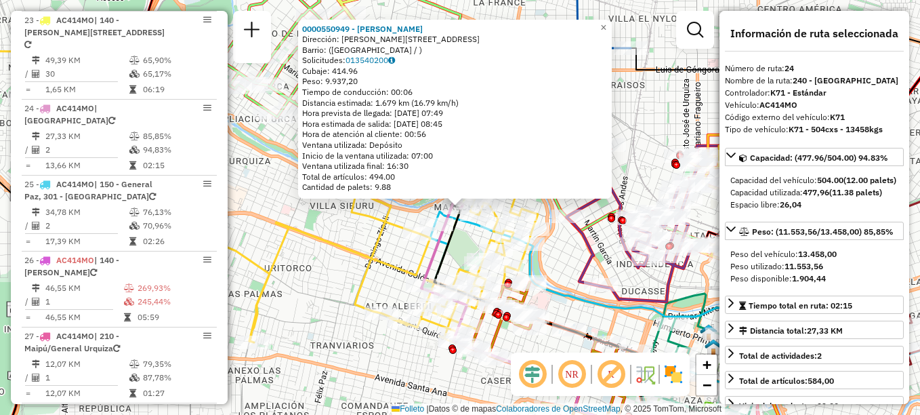
scroll to position [2200, 0]
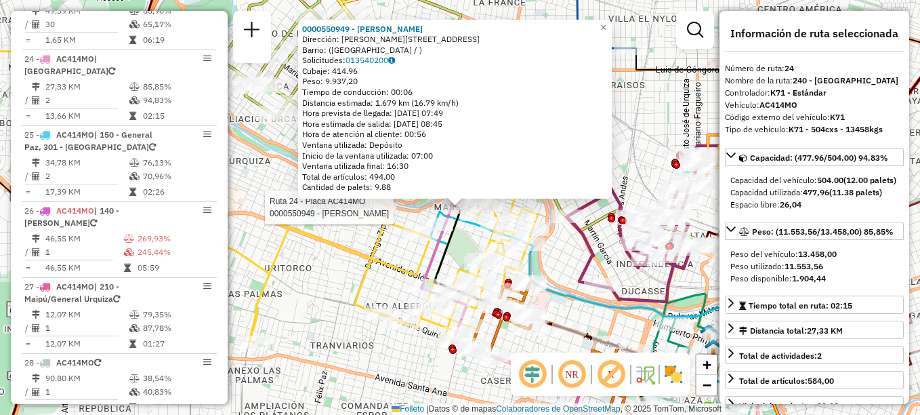
click at [553, 291] on icon at bounding box center [610, 333] width 350 height 245
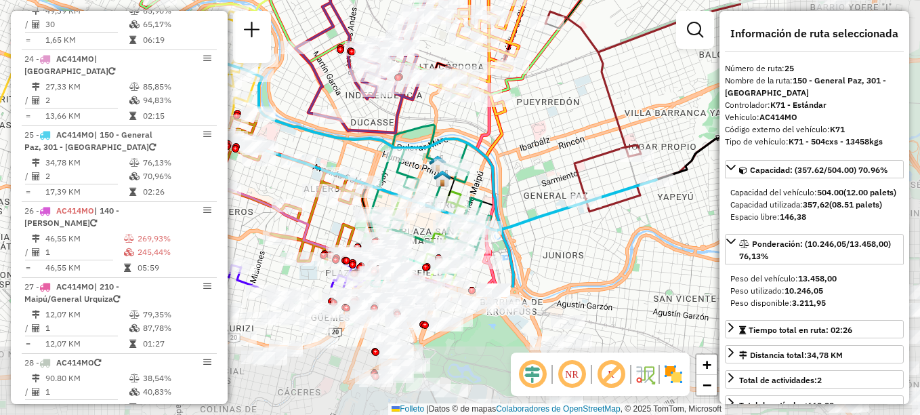
drag, startPoint x: 530, startPoint y: 281, endPoint x: 287, endPoint y: 132, distance: 284.7
click at [287, 132] on icon at bounding box center [339, 165] width 350 height 245
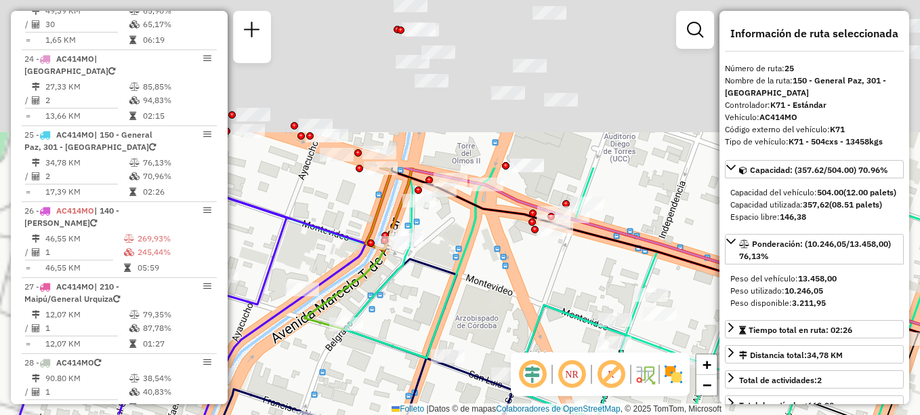
drag, startPoint x: 464, startPoint y: 354, endPoint x: 471, endPoint y: 391, distance: 38.0
click at [471, 391] on div "Ruta 10 – Tablero PPV474 0000376326 - CLUB ATLÉTICO BELGRANO Ruta 17 - Placa KN…" at bounding box center [460, 207] width 920 height 415
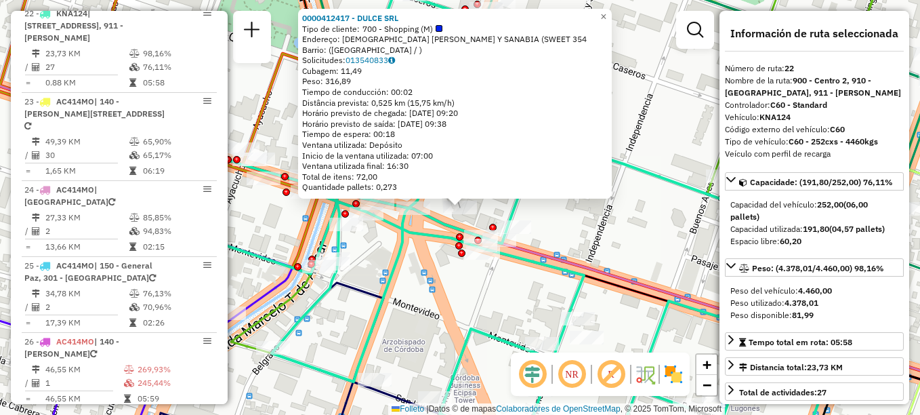
scroll to position [2027, 0]
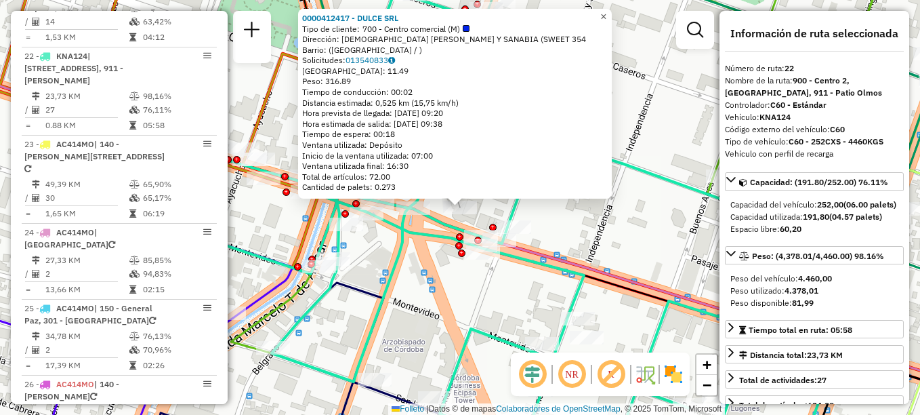
click at [612, 9] on link "×" at bounding box center [603, 17] width 16 height 16
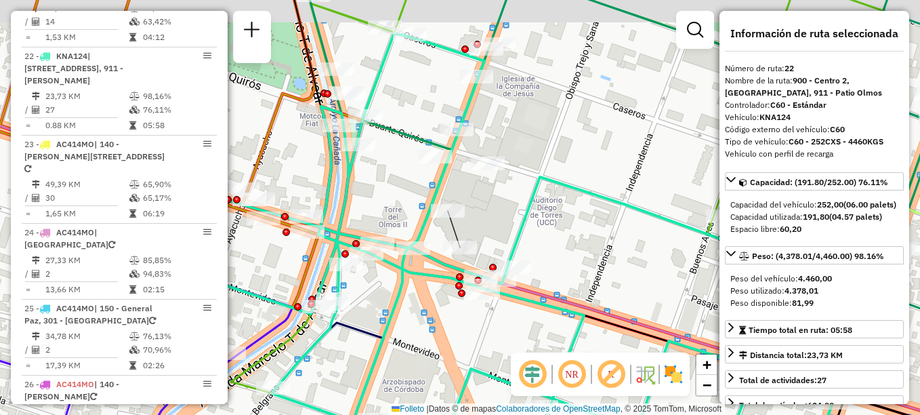
drag, startPoint x: 538, startPoint y: 190, endPoint x: 528, endPoint y: 206, distance: 18.2
click at [537, 211] on icon at bounding box center [465, 264] width 814 height 463
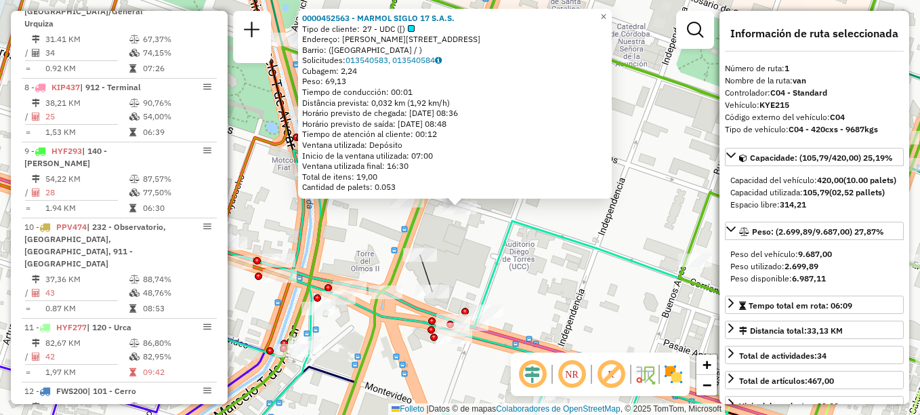
scroll to position [482, 0]
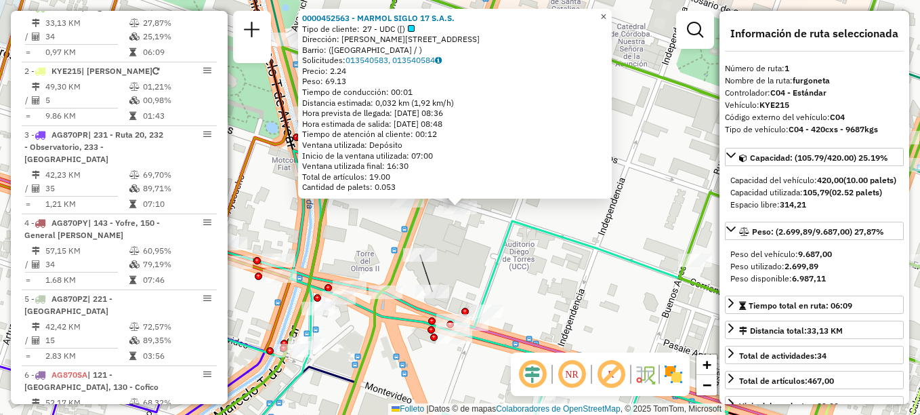
click at [612, 13] on link "×" at bounding box center [603, 17] width 16 height 16
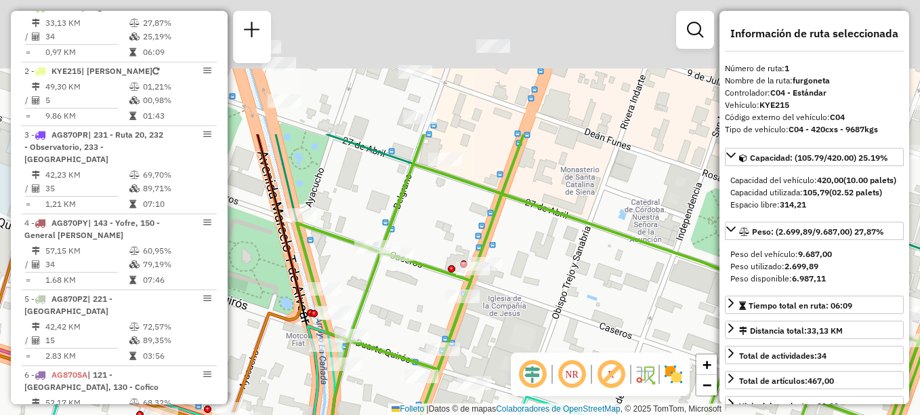
drag, startPoint x: 402, startPoint y: 276, endPoint x: 412, endPoint y: 346, distance: 70.5
click at [412, 346] on div "Janela de atendimento Grade de atendimento Capacidade Transportadoras Veículos …" at bounding box center [460, 207] width 920 height 415
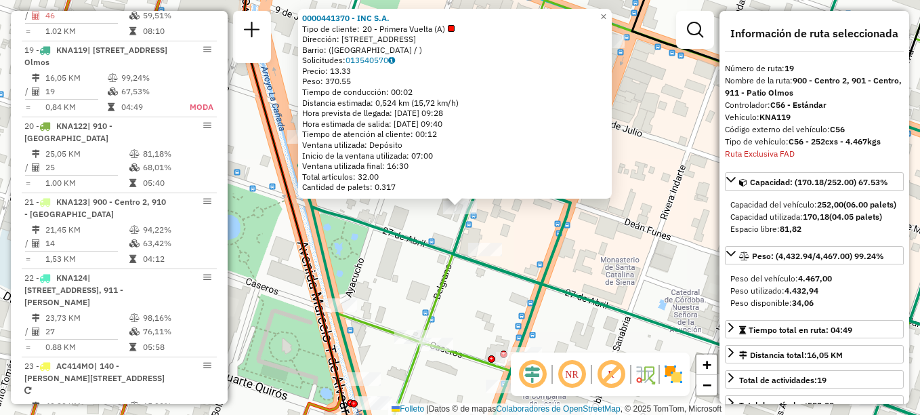
scroll to position [1799, 0]
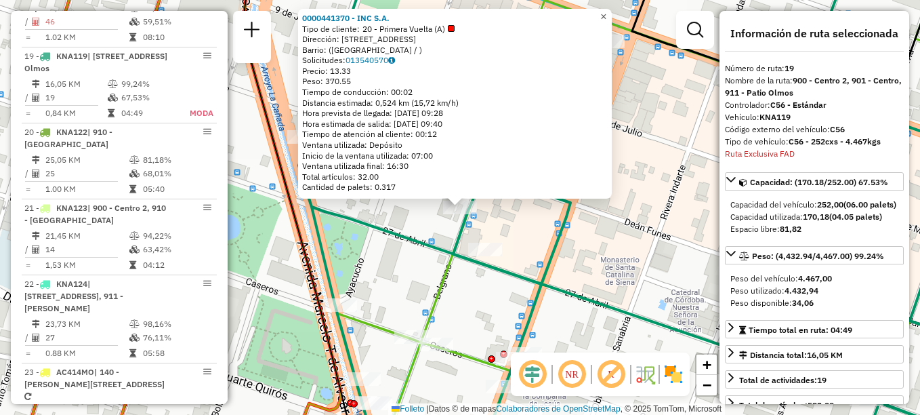
drag, startPoint x: 612, startPoint y: 12, endPoint x: 571, endPoint y: 114, distance: 109.7
click at [606, 13] on span "×" at bounding box center [603, 17] width 6 height 12
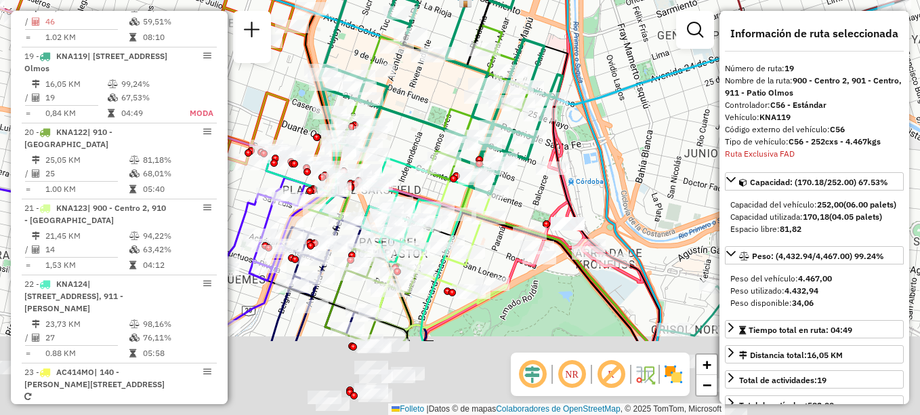
drag, startPoint x: 539, startPoint y: 205, endPoint x: 503, endPoint y: 139, distance: 74.6
click at [503, 139] on icon at bounding box center [441, 42] width 243 height 301
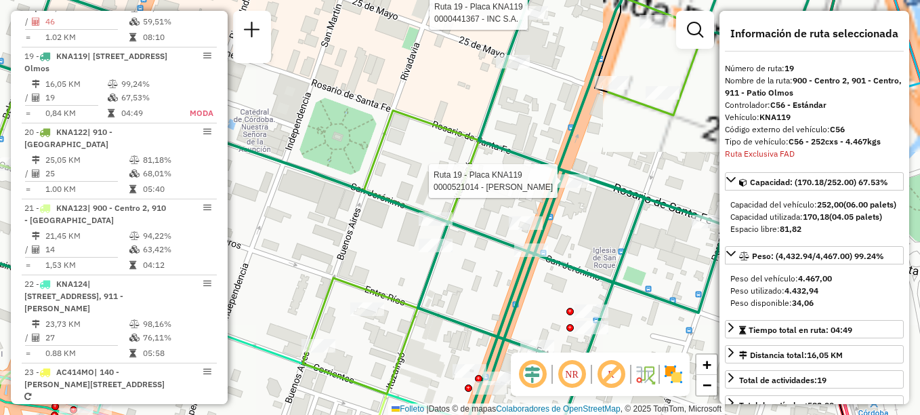
click at [389, 122] on icon at bounding box center [306, 207] width 797 height 497
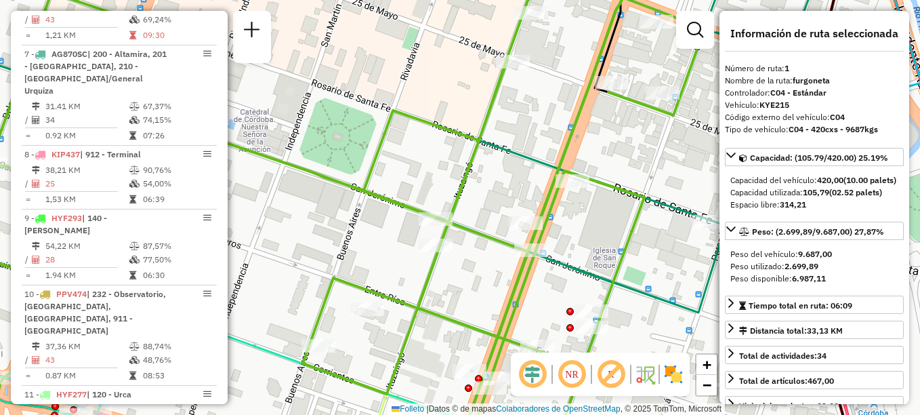
scroll to position [482, 0]
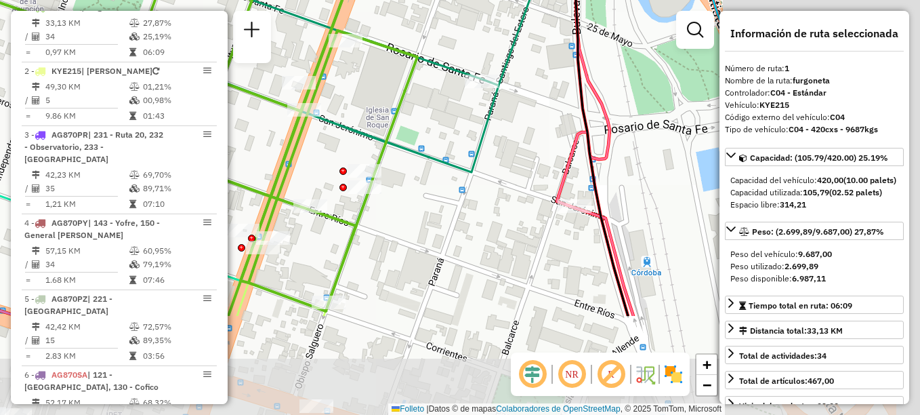
drag, startPoint x: 614, startPoint y: 247, endPoint x: 402, endPoint y: 120, distance: 246.8
click at [398, 113] on icon at bounding box center [79, 66] width 797 height 497
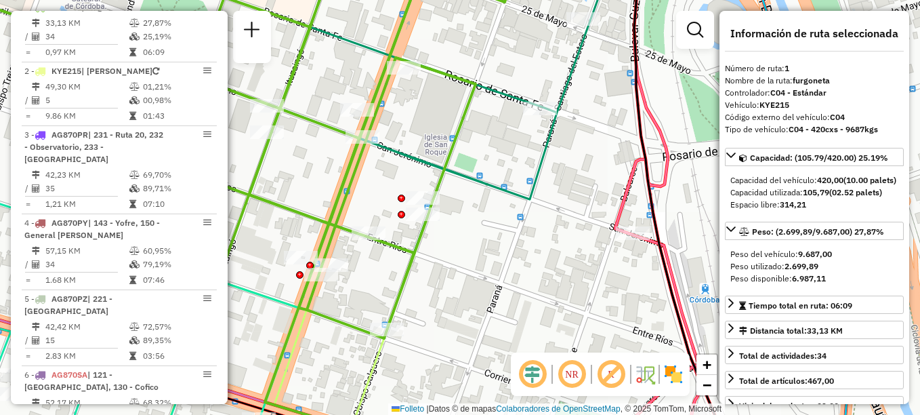
drag, startPoint x: 387, startPoint y: 287, endPoint x: 458, endPoint y: 313, distance: 75.6
click at [458, 313] on div "Janela de atendimento Grade de atendimento Capacidade Transportadoras Veículos …" at bounding box center [460, 207] width 920 height 415
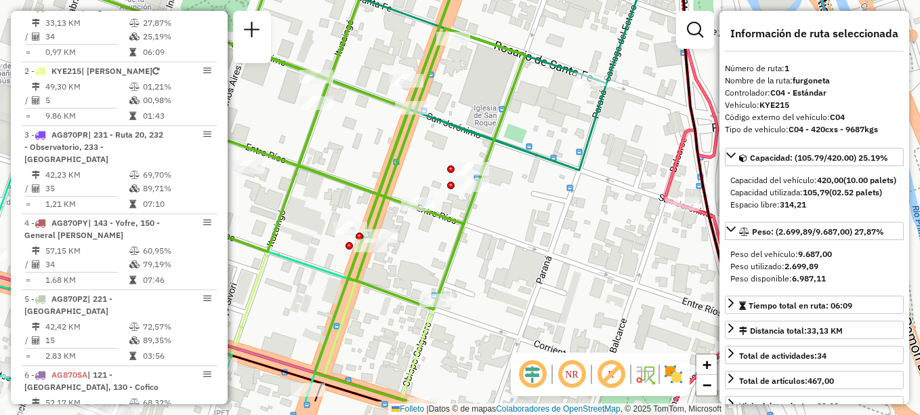
drag, startPoint x: 379, startPoint y: 195, endPoint x: 335, endPoint y: 75, distance: 128.1
click at [350, 93] on div "Janela de atendimento Grade de atendimento Capacidade Transportadoras Veículos …" at bounding box center [460, 207] width 920 height 415
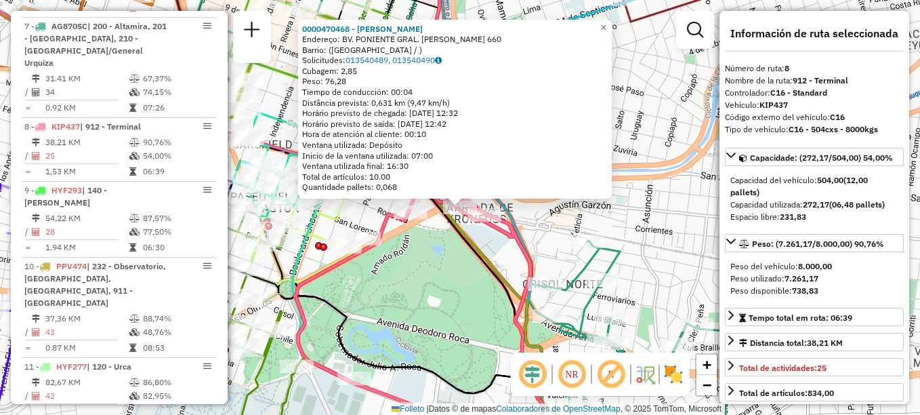
scroll to position [1013, 0]
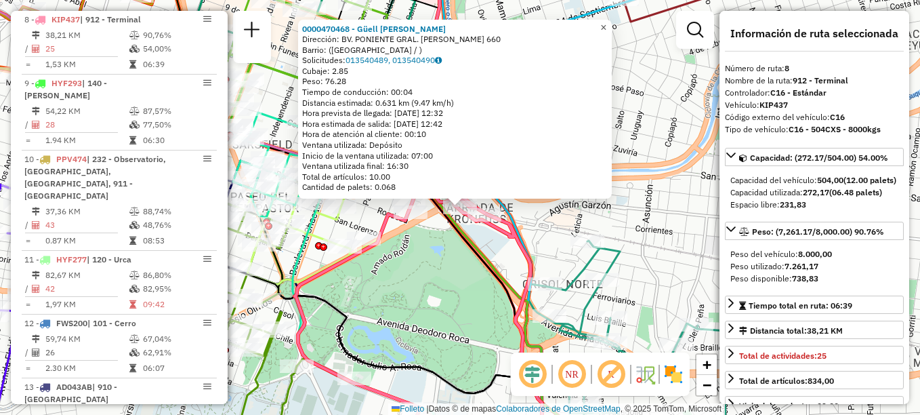
click at [606, 28] on span "×" at bounding box center [603, 28] width 6 height 12
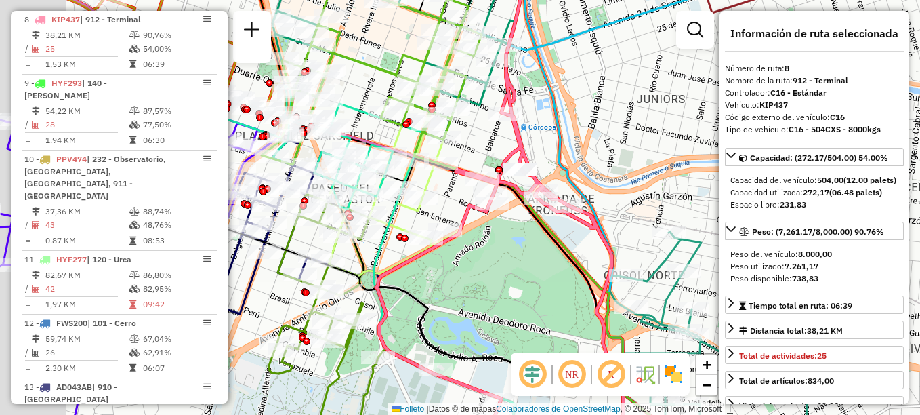
drag, startPoint x: 382, startPoint y: 186, endPoint x: 465, endPoint y: 174, distance: 83.4
click at [465, 174] on icon at bounding box center [499, 198] width 247 height 497
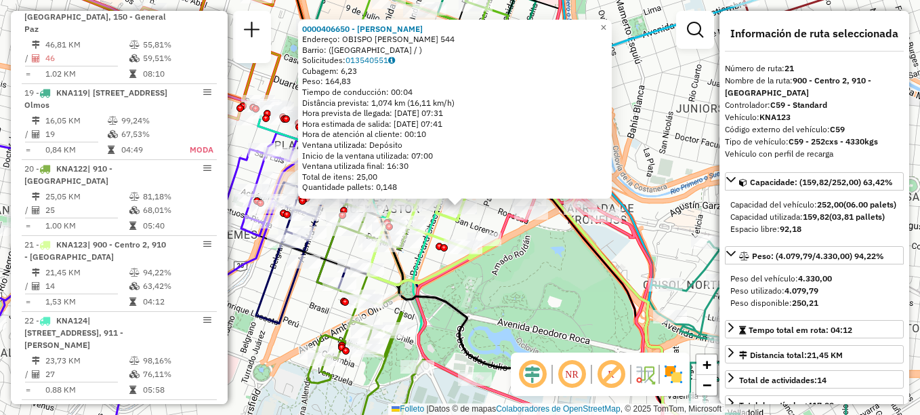
scroll to position [1951, 0]
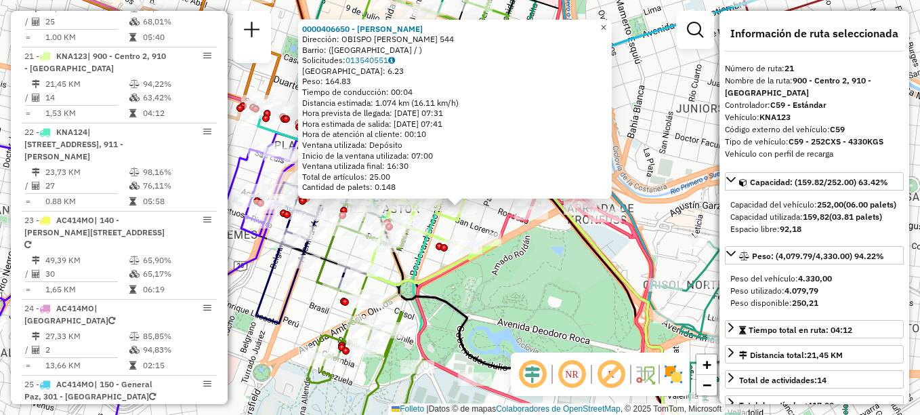
click at [606, 22] on span "×" at bounding box center [603, 28] width 6 height 12
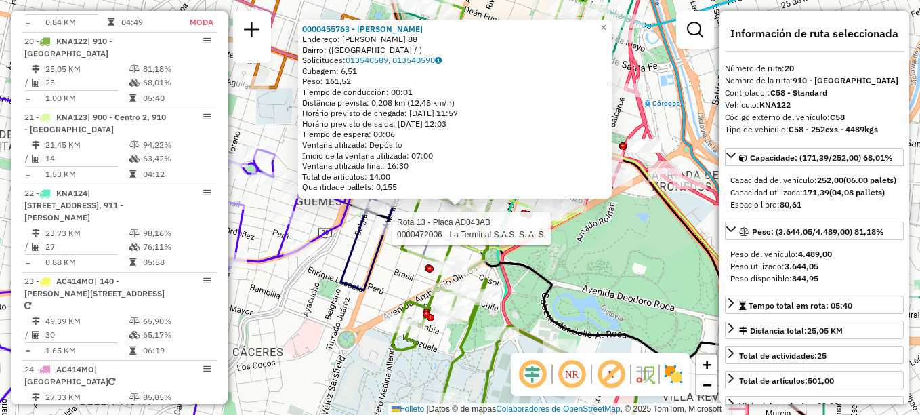
scroll to position [1875, 0]
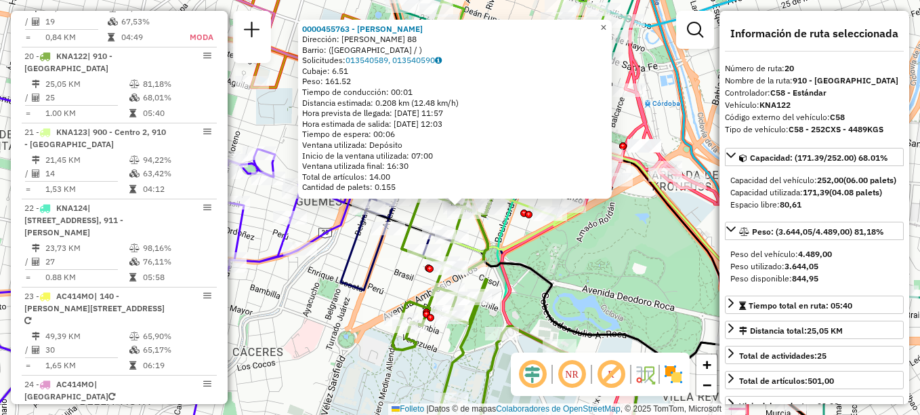
click at [606, 22] on span "×" at bounding box center [603, 28] width 6 height 12
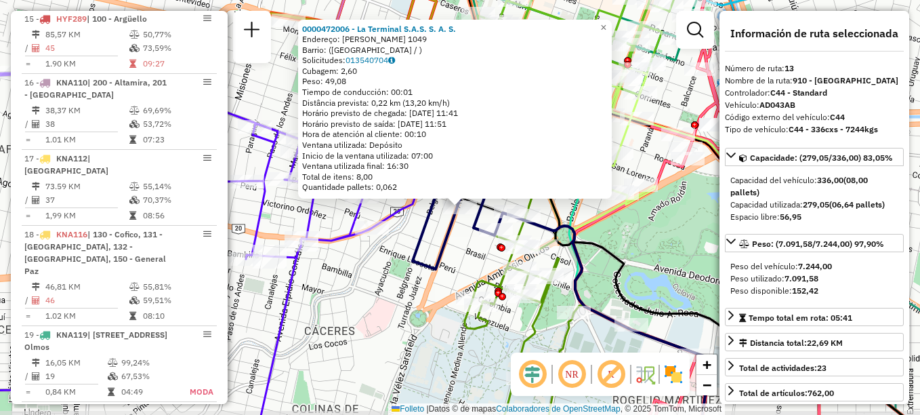
scroll to position [1368, 0]
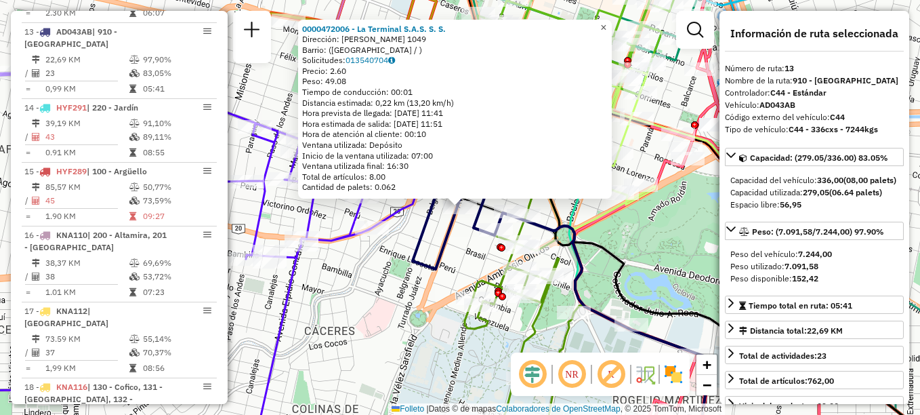
click at [606, 22] on span "×" at bounding box center [603, 28] width 6 height 12
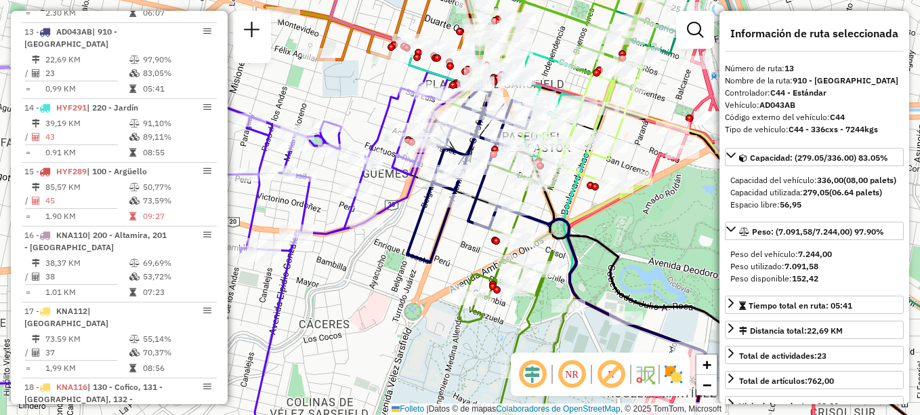
drag, startPoint x: 419, startPoint y: 259, endPoint x: 293, endPoint y: 121, distance: 187.5
click at [407, 121] on icon at bounding box center [469, 175] width 125 height 173
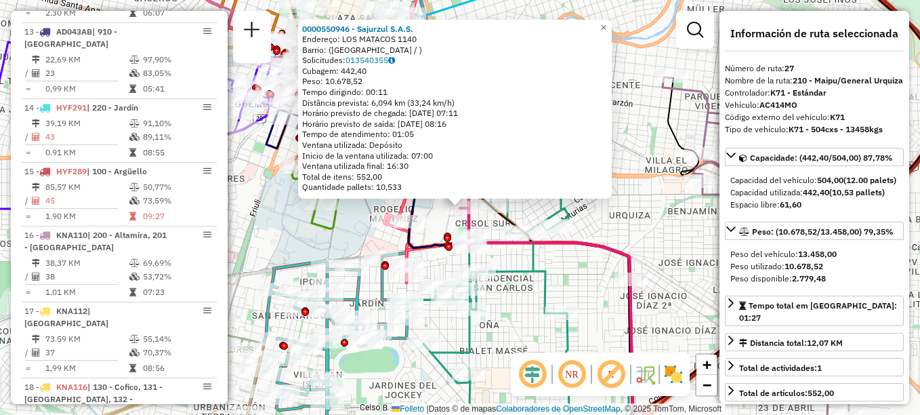
scroll to position [2200, 0]
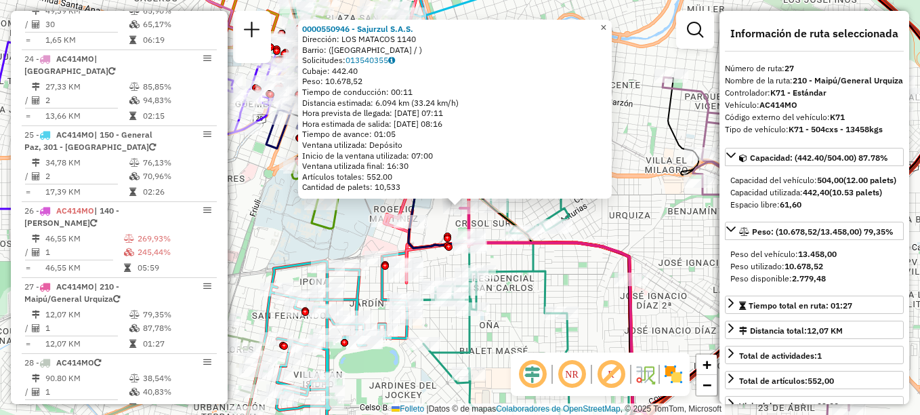
click at [606, 24] on span "×" at bounding box center [603, 28] width 6 height 12
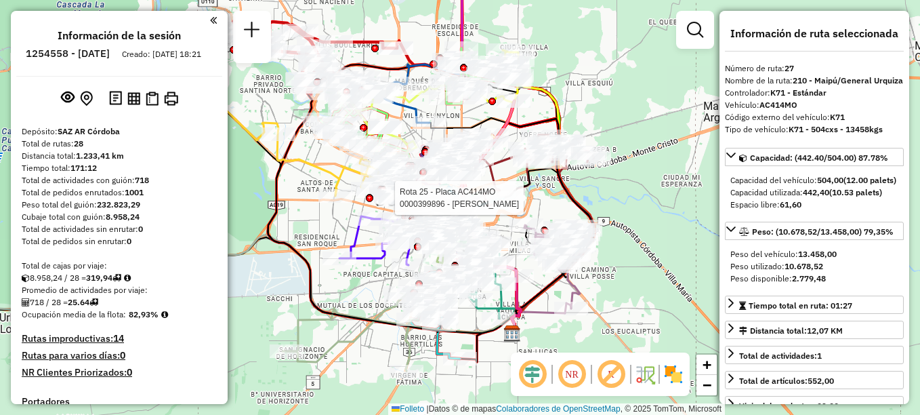
select select "**********"
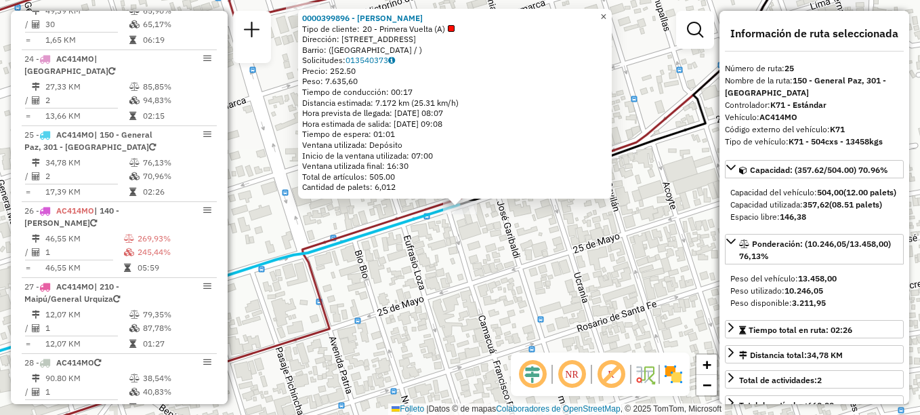
click at [606, 11] on span "×" at bounding box center [603, 17] width 6 height 12
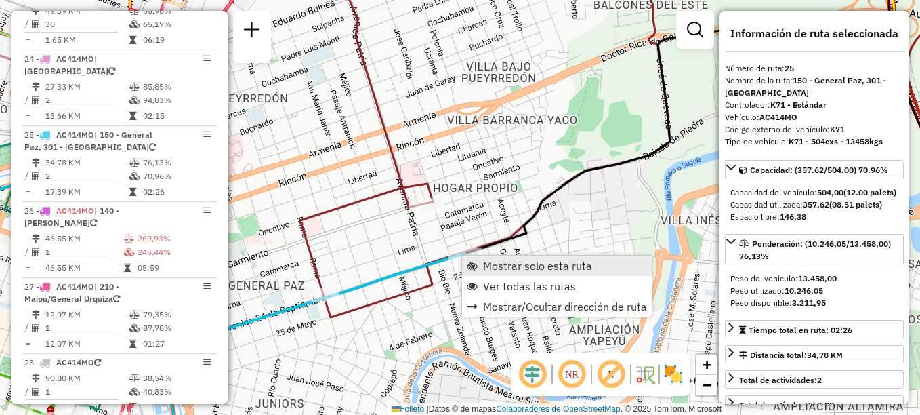
click at [496, 264] on span "Mostrar solo esta ruta" at bounding box center [537, 265] width 109 height 11
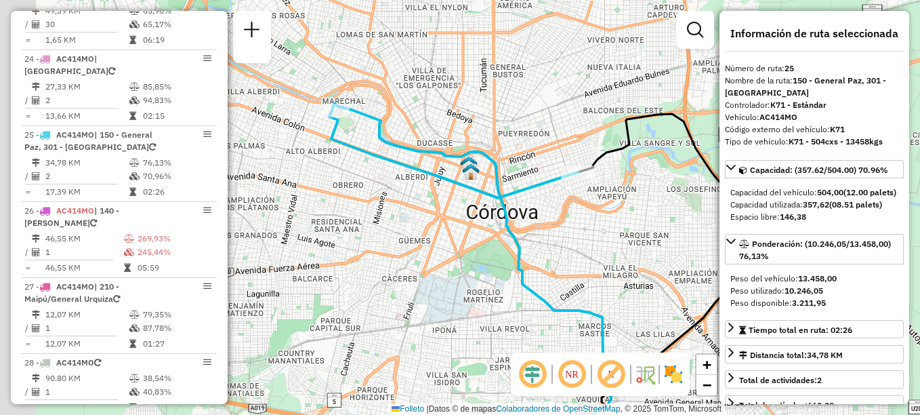
drag, startPoint x: 431, startPoint y: 214, endPoint x: 451, endPoint y: 231, distance: 26.5
click at [451, 231] on div "Janela de atendimento Grade de atendimento Capacidade Transportadoras Veículos …" at bounding box center [460, 207] width 920 height 415
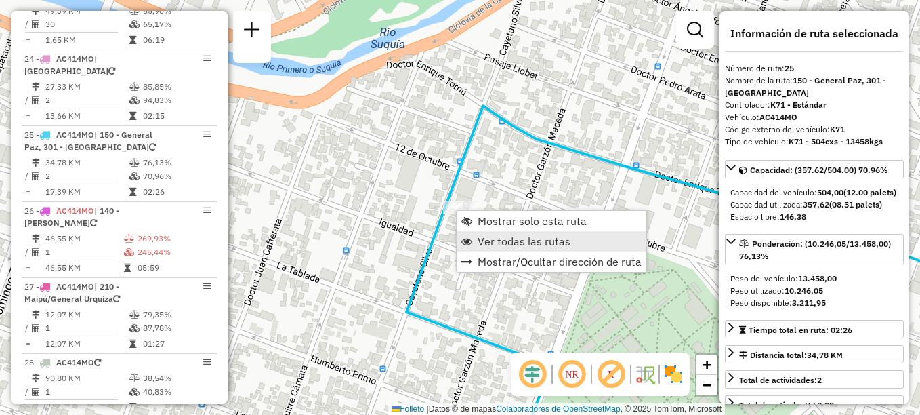
click at [492, 246] on span "Ver todas las rutas" at bounding box center [524, 241] width 93 height 11
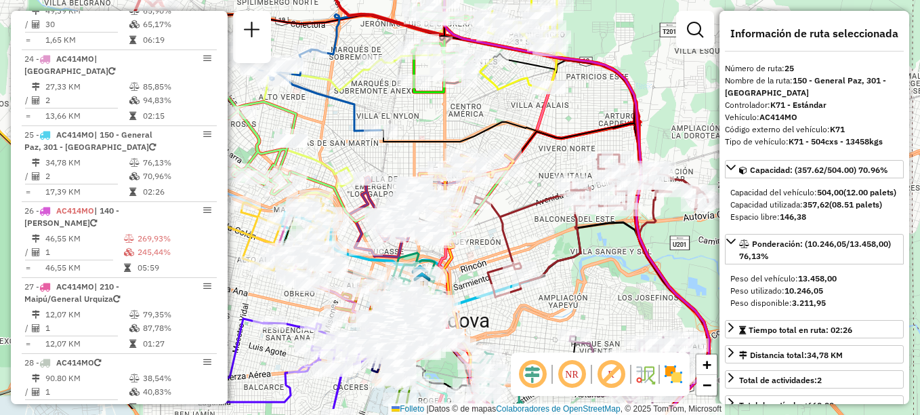
drag, startPoint x: 560, startPoint y: 265, endPoint x: 509, endPoint y: 211, distance: 73.3
click at [512, 226] on div "Janela de atendimento Grade de atendimento Capacidade Transportadoras Veículos …" at bounding box center [460, 207] width 920 height 415
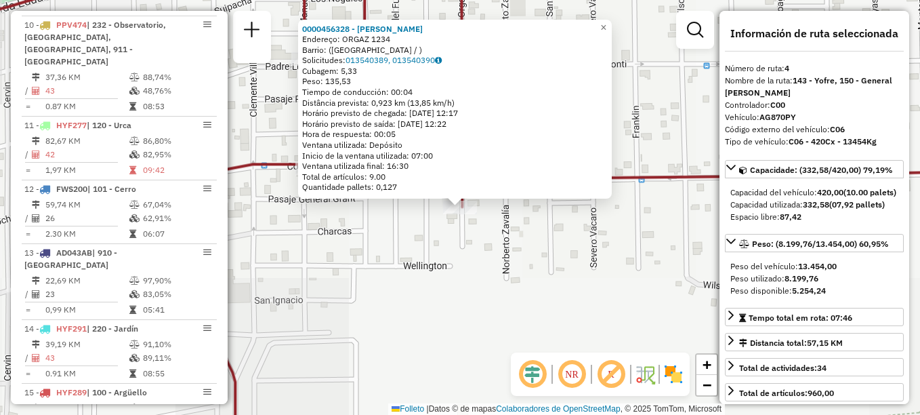
scroll to position [698, 0]
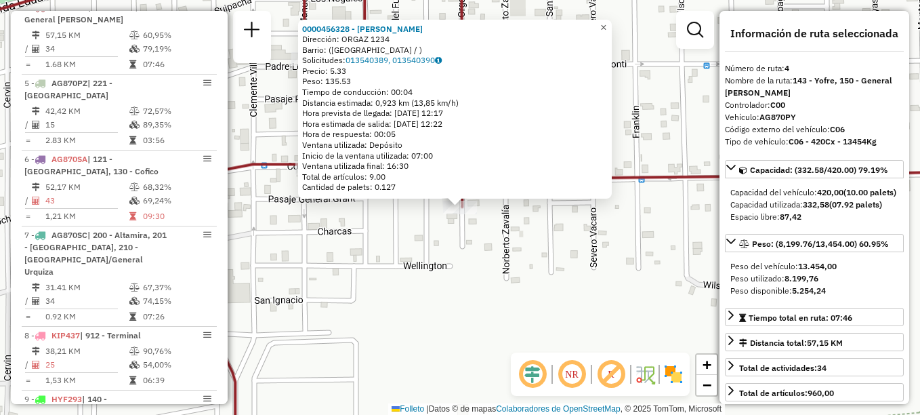
click at [612, 25] on link "×" at bounding box center [603, 28] width 16 height 16
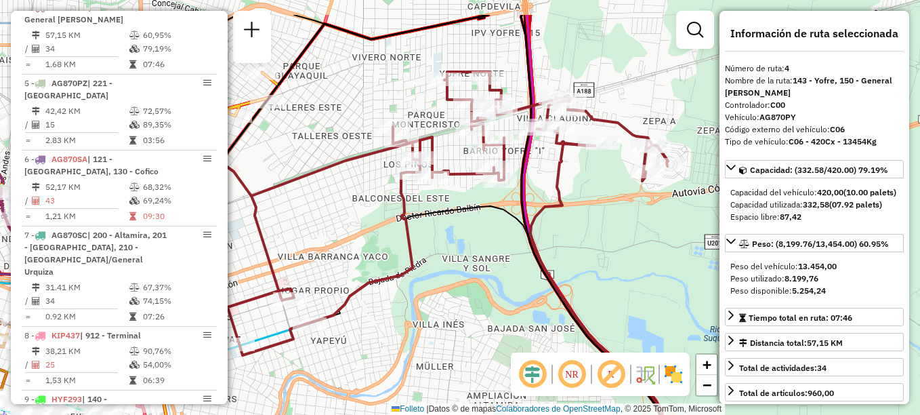
drag, startPoint x: 507, startPoint y: 232, endPoint x: 476, endPoint y: 277, distance: 55.4
click at [476, 277] on div "Janela de atendimento Grade de atendimento Capacidade Transportadoras Veículos …" at bounding box center [460, 207] width 920 height 415
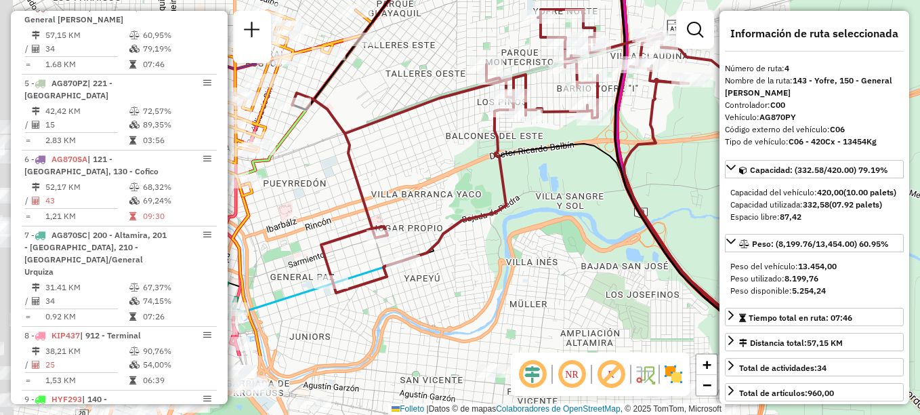
drag, startPoint x: 408, startPoint y: 276, endPoint x: 575, endPoint y: 168, distance: 199.0
click at [574, 169] on div "Janela de atendimento Grade de atendimento Capacidade Transportadoras Veículos …" at bounding box center [460, 207] width 920 height 415
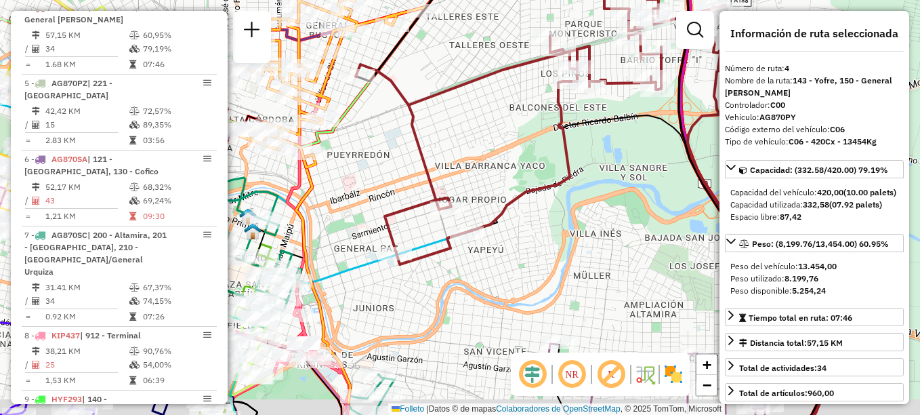
drag, startPoint x: 442, startPoint y: 303, endPoint x: 627, endPoint y: 233, distance: 197.9
click at [624, 234] on div "Janela de atendimento Grade de atendimento Capacidade Transportadoras Veículos …" at bounding box center [460, 207] width 920 height 415
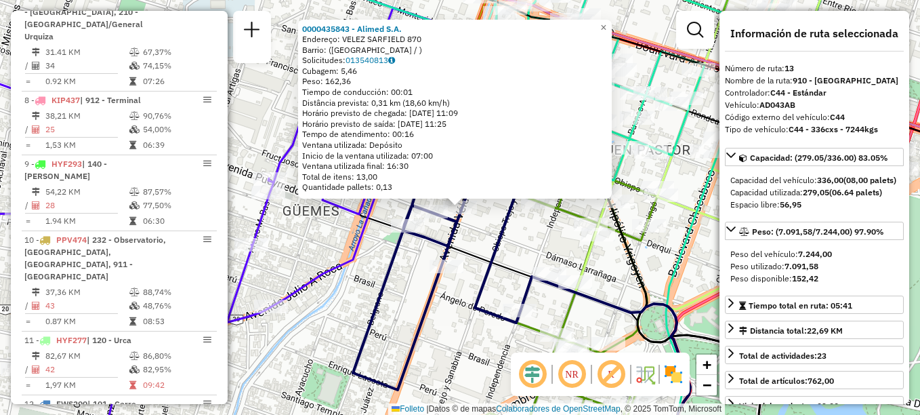
scroll to position [1368, 0]
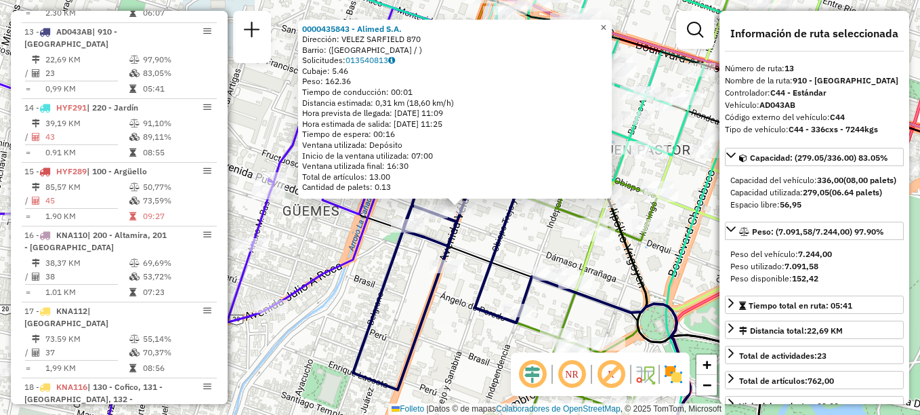
click at [606, 26] on span "×" at bounding box center [603, 28] width 6 height 12
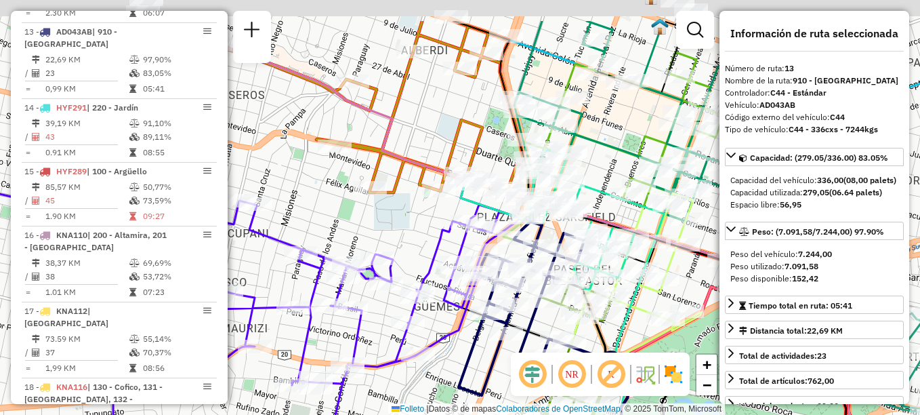
drag, startPoint x: 354, startPoint y: 167, endPoint x: 444, endPoint y: 366, distance: 218.3
click at [444, 366] on div "Janela de atendimento Grade de atendimento Capacidade Transportadoras Veículos …" at bounding box center [460, 207] width 920 height 415
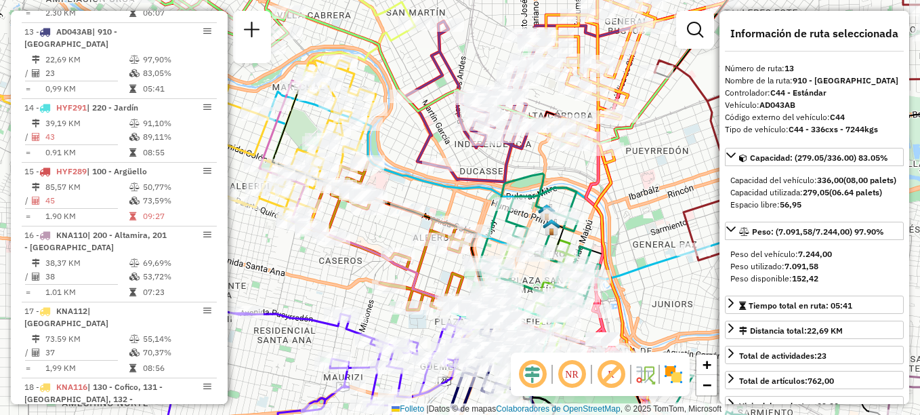
drag, startPoint x: 299, startPoint y: 261, endPoint x: 280, endPoint y: 240, distance: 27.8
click at [280, 240] on div "Janela de atendimento Grade de atendimento Capacidade Transportadoras Veículos …" at bounding box center [460, 207] width 920 height 415
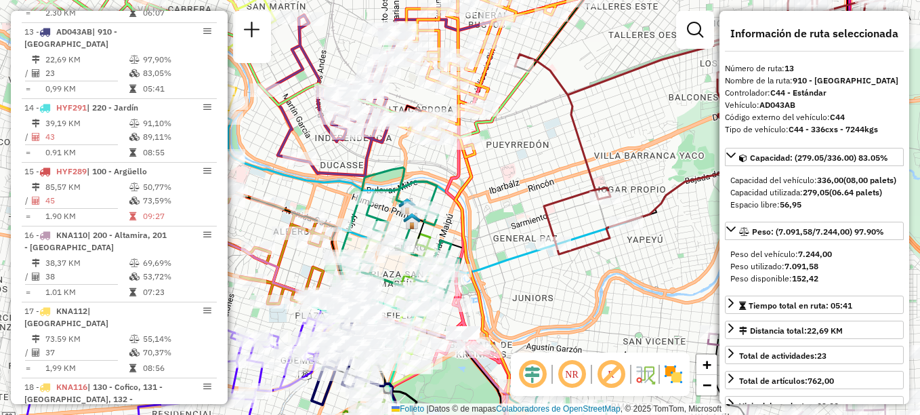
drag, startPoint x: 571, startPoint y: 223, endPoint x: 426, endPoint y: 231, distance: 145.2
click at [426, 231] on icon at bounding box center [400, 242] width 122 height 150
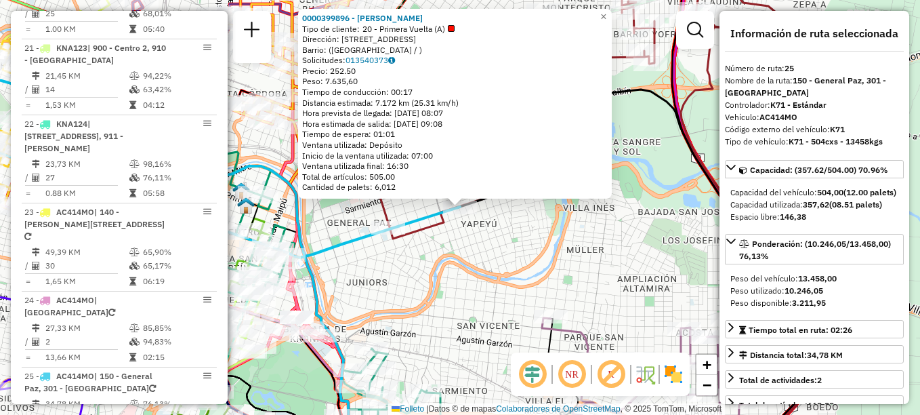
scroll to position [2200, 0]
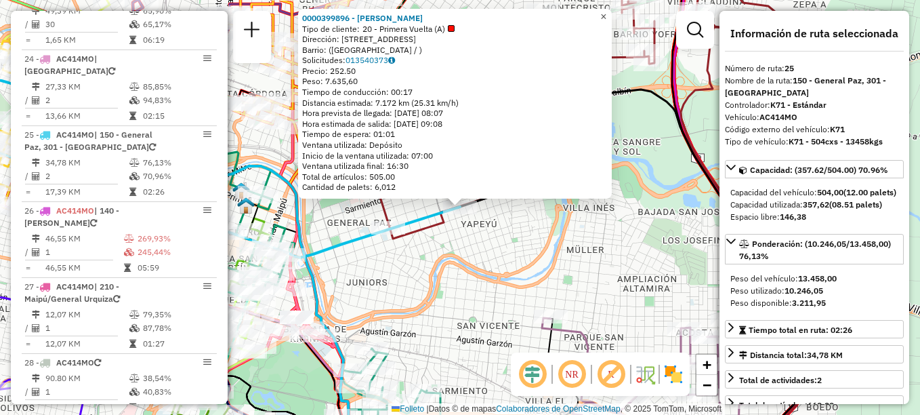
drag, startPoint x: 616, startPoint y: 15, endPoint x: 610, endPoint y: 56, distance: 41.9
click at [606, 15] on span "×" at bounding box center [603, 17] width 6 height 12
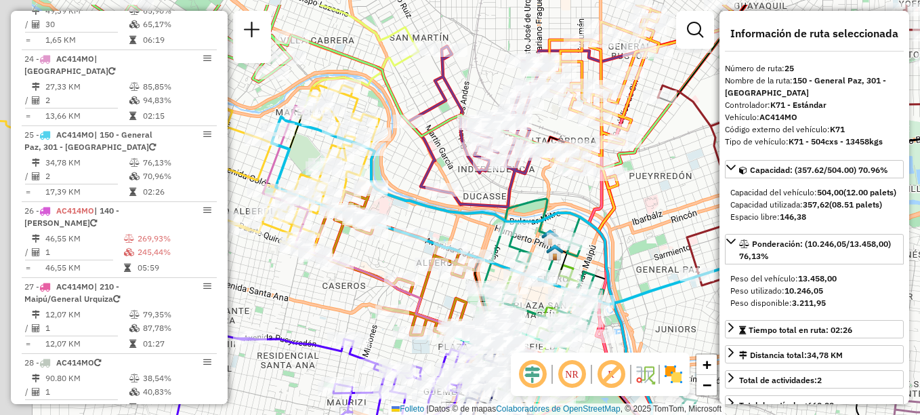
drag, startPoint x: 337, startPoint y: 255, endPoint x: 443, endPoint y: 309, distance: 119.1
click at [442, 314] on icon at bounding box center [491, 353] width 398 height 298
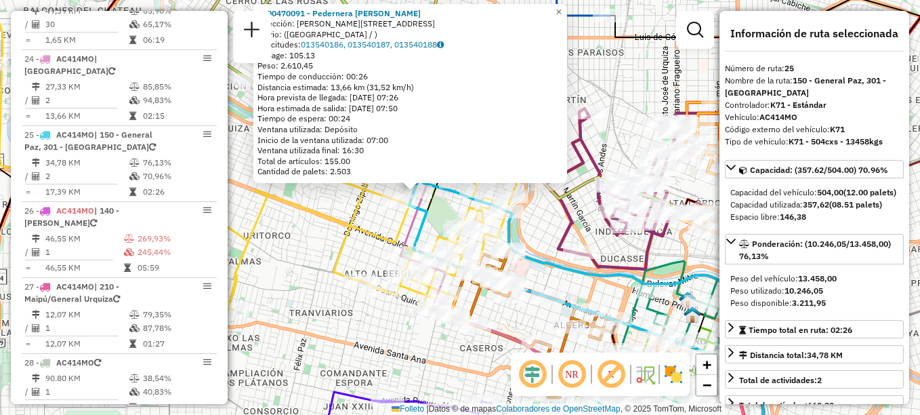
drag, startPoint x: 559, startPoint y: 238, endPoint x: 406, endPoint y: 142, distance: 180.8
click at [312, 117] on div "0000470091 - Pedernera Sebastián Antonio Dirección: CAYETANO SILVA 754 Barrio: …" at bounding box center [460, 207] width 920 height 415
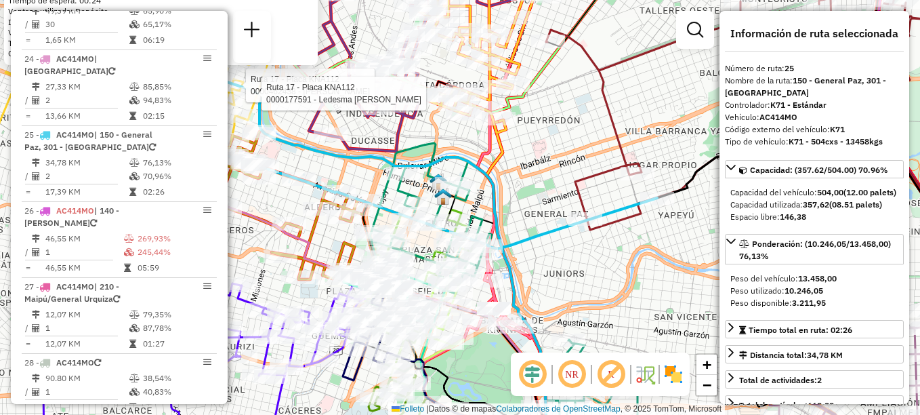
drag, startPoint x: 659, startPoint y: 243, endPoint x: 572, endPoint y: 211, distance: 93.0
click at [593, 221] on div "Ruta 17 - Placa KNA112 0000462438 - Sosa Máximo Alberto Ruta 17 - Placa KNA112 …" at bounding box center [460, 207] width 920 height 415
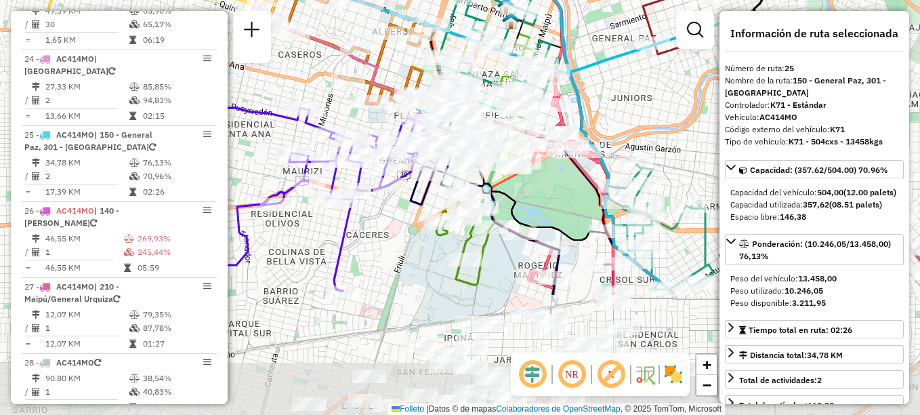
drag, startPoint x: 546, startPoint y: 217, endPoint x: 591, endPoint y: 126, distance: 102.1
click at [591, 126] on div "Ruta 17 - Placa KNA112 0000462438 - Sosa Máximo Alberto Ruta 17 - Placa KNA112 …" at bounding box center [460, 207] width 920 height 415
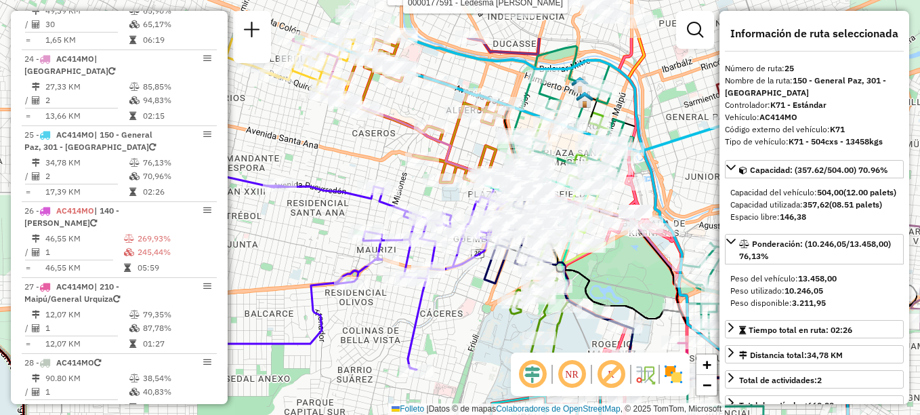
drag, startPoint x: 380, startPoint y: 275, endPoint x: 451, endPoint y: 351, distance: 104.0
click at [451, 351] on div "Ruta 17 - Placa KNA112 0000462438 - Sosa Máximo Alberto Ruta 17 - Placa KNA112 …" at bounding box center [460, 207] width 920 height 415
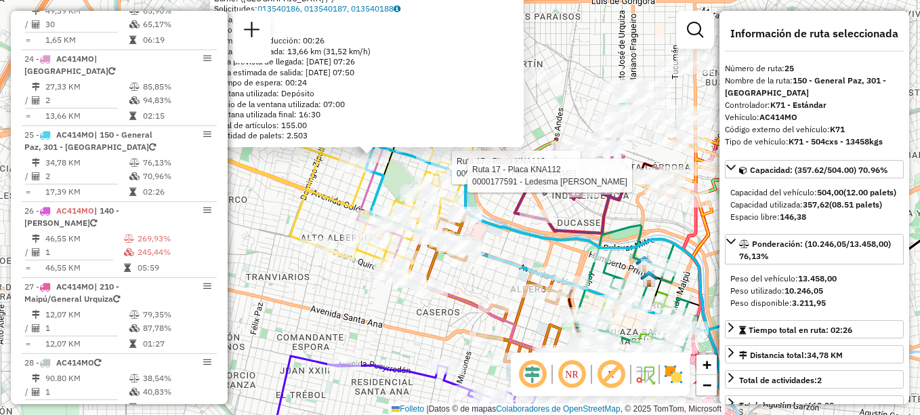
drag, startPoint x: 440, startPoint y: 230, endPoint x: 490, endPoint y: 316, distance: 99.9
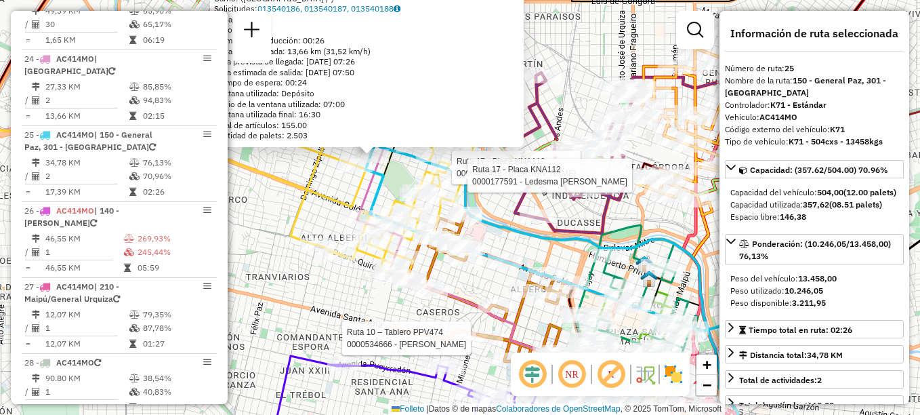
click at [336, 312] on div "Ruta 17 - Placa KNA112 0000462438 - Sosa Máximo Alberto Ruta 17 - Placa KNA112 …" at bounding box center [460, 207] width 920 height 415
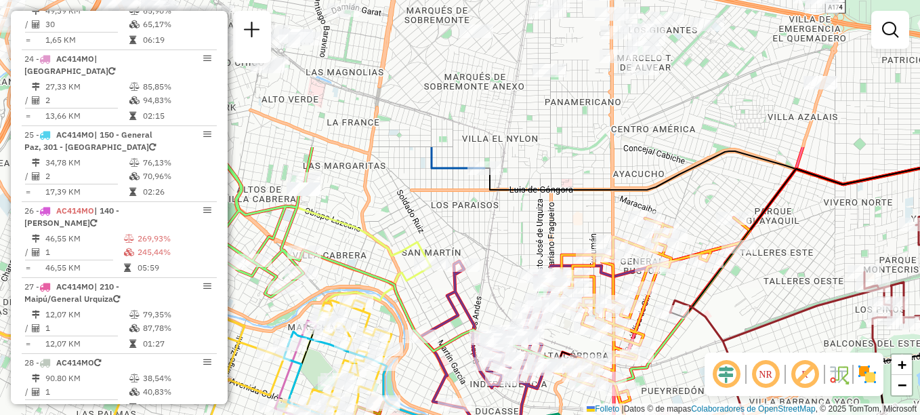
drag, startPoint x: 509, startPoint y: 215, endPoint x: 427, endPoint y: 404, distance: 205.4
click at [427, 404] on icon at bounding box center [485, 341] width 131 height 161
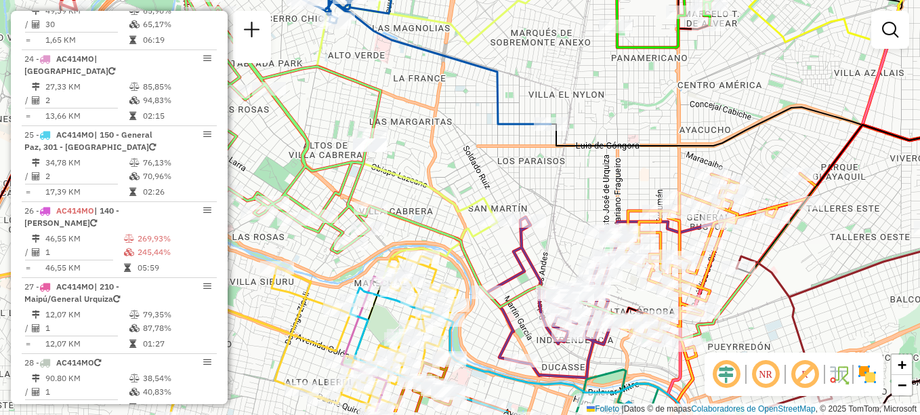
drag, startPoint x: 528, startPoint y: 174, endPoint x: 520, endPoint y: 87, distance: 87.8
click at [520, 87] on div "Janela de atendimento Grade de atendimento Capacidade Transportadoras Veículos …" at bounding box center [460, 207] width 920 height 415
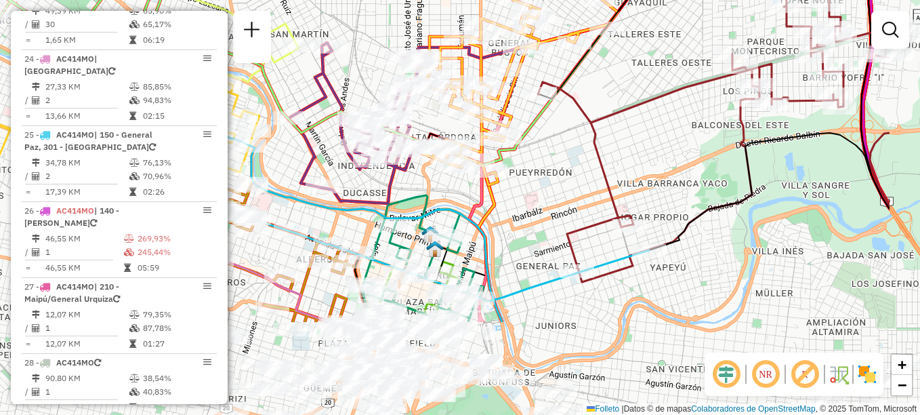
drag, startPoint x: 724, startPoint y: 232, endPoint x: 598, endPoint y: 91, distance: 188.6
click at [598, 91] on div "Janela de atendimento Grade de atendimento Capacidade Transportadoras Veículos …" at bounding box center [460, 207] width 920 height 415
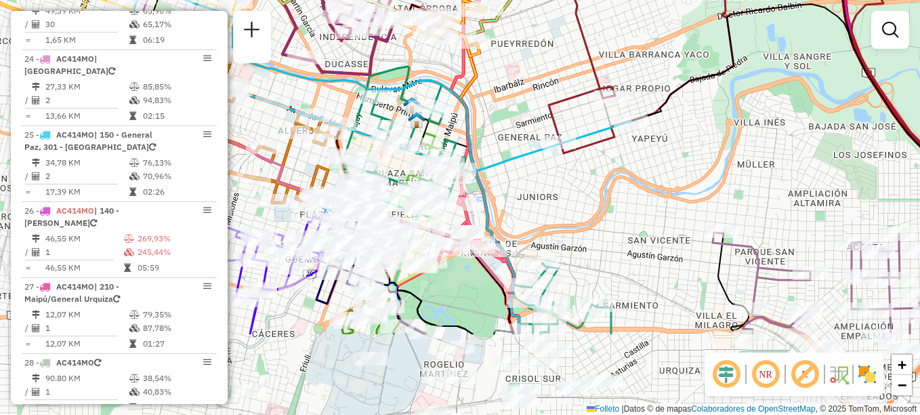
drag, startPoint x: 612, startPoint y: 327, endPoint x: 525, endPoint y: 97, distance: 245.7
click at [525, 98] on div "Janela de atendimento Grade de atendimento Capacidade Transportadoras Veículos …" at bounding box center [460, 207] width 920 height 415
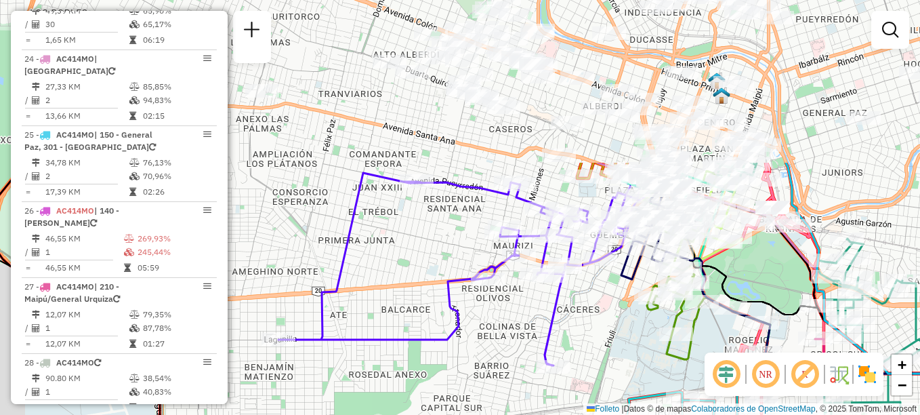
drag, startPoint x: 413, startPoint y: 273, endPoint x: 465, endPoint y: 449, distance: 183.5
click at [465, 414] on html "Aguarde... Pop-up bloqueado! Seu navegador bloqueou automáticamente a abertura …" at bounding box center [460, 207] width 920 height 415
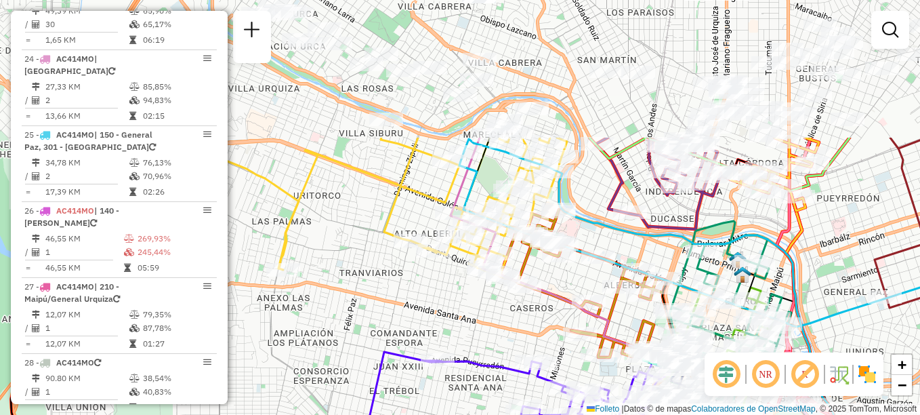
drag, startPoint x: 478, startPoint y: 207, endPoint x: 500, endPoint y: 381, distance: 175.4
click at [499, 381] on div "Janela de atendimento Grade de atendimento Capacidade Transportadoras Veículos …" at bounding box center [460, 207] width 920 height 415
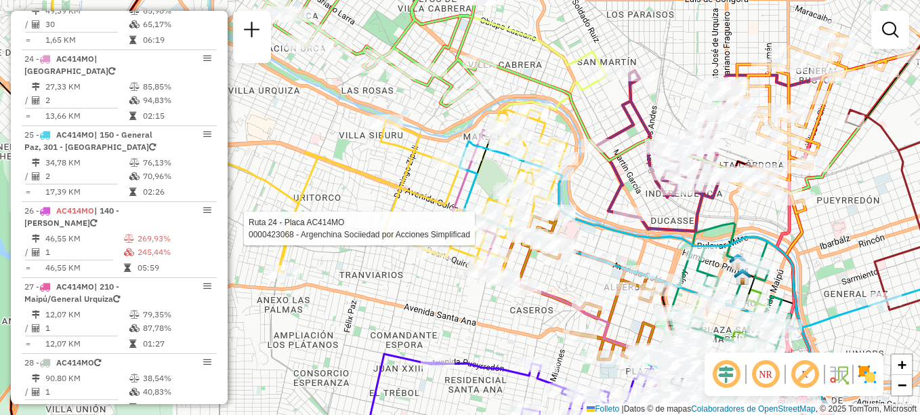
select select "**********"
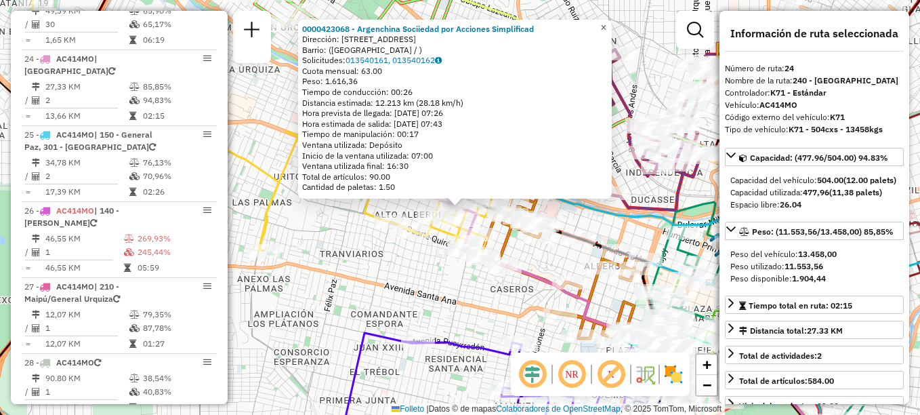
click at [606, 24] on span "×" at bounding box center [603, 28] width 6 height 12
